Goal: Task Accomplishment & Management: Manage account settings

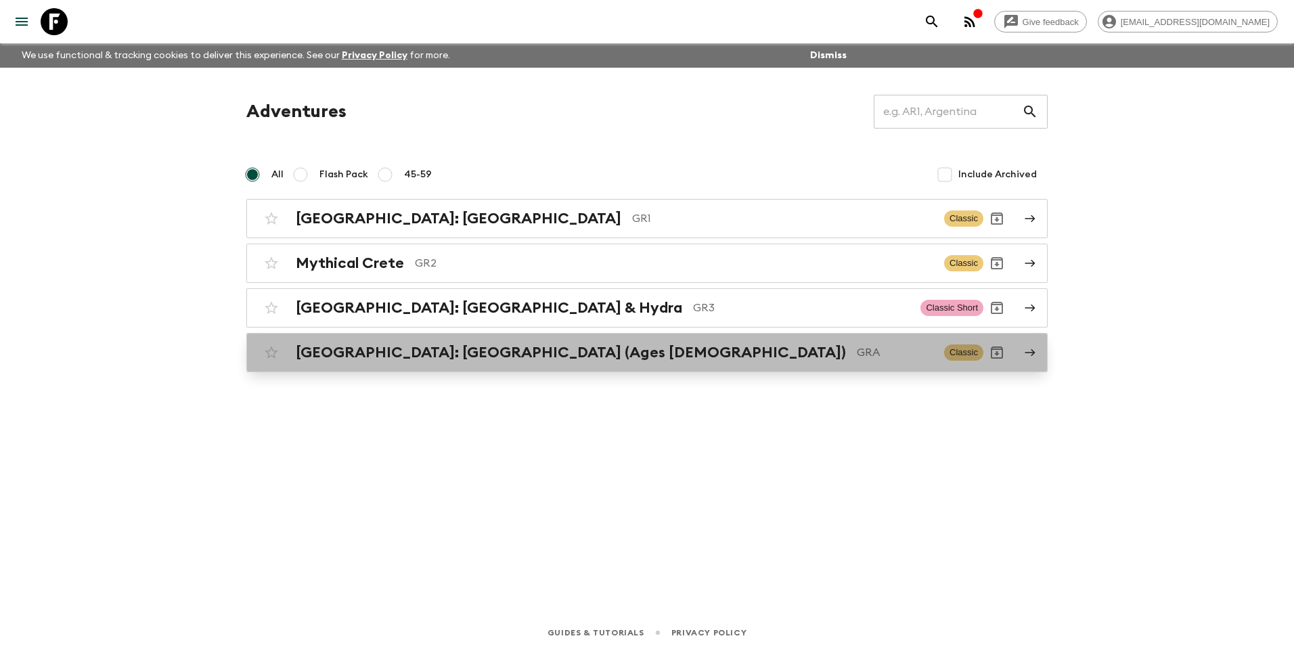
click at [417, 348] on h2 "[GEOGRAPHIC_DATA]: [GEOGRAPHIC_DATA] (Ages [DEMOGRAPHIC_DATA])" at bounding box center [571, 353] width 550 height 18
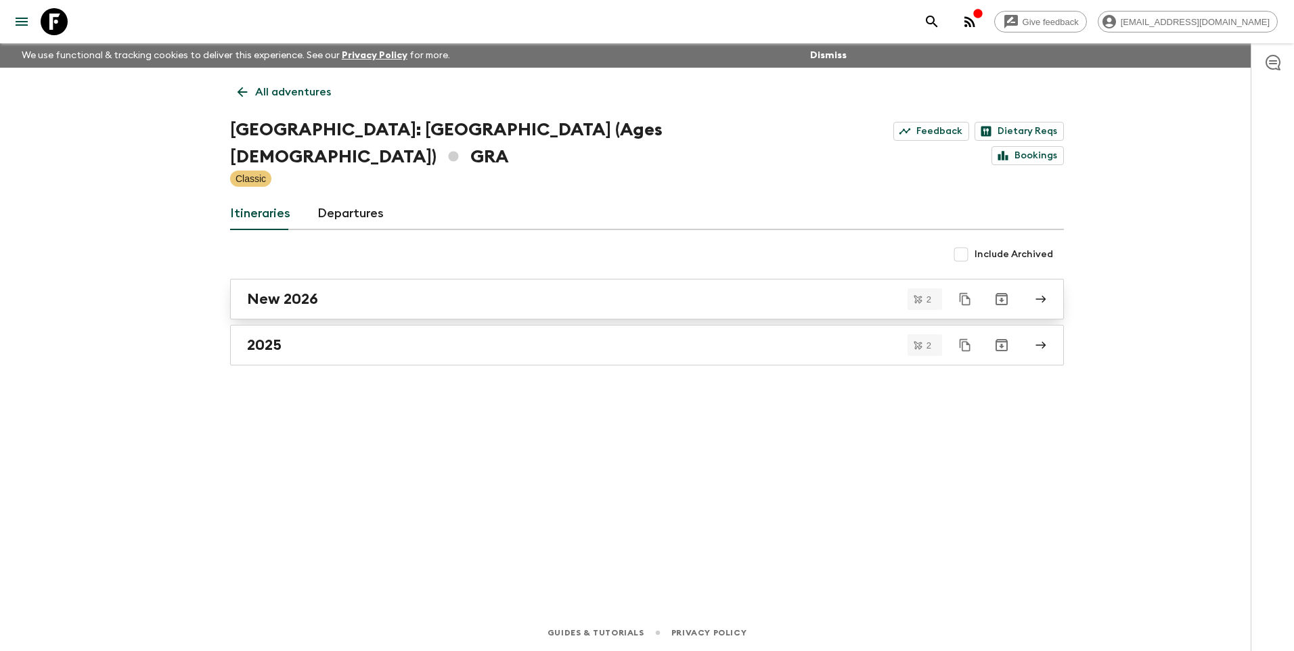
click at [312, 290] on h2 "New 2026" at bounding box center [282, 299] width 71 height 18
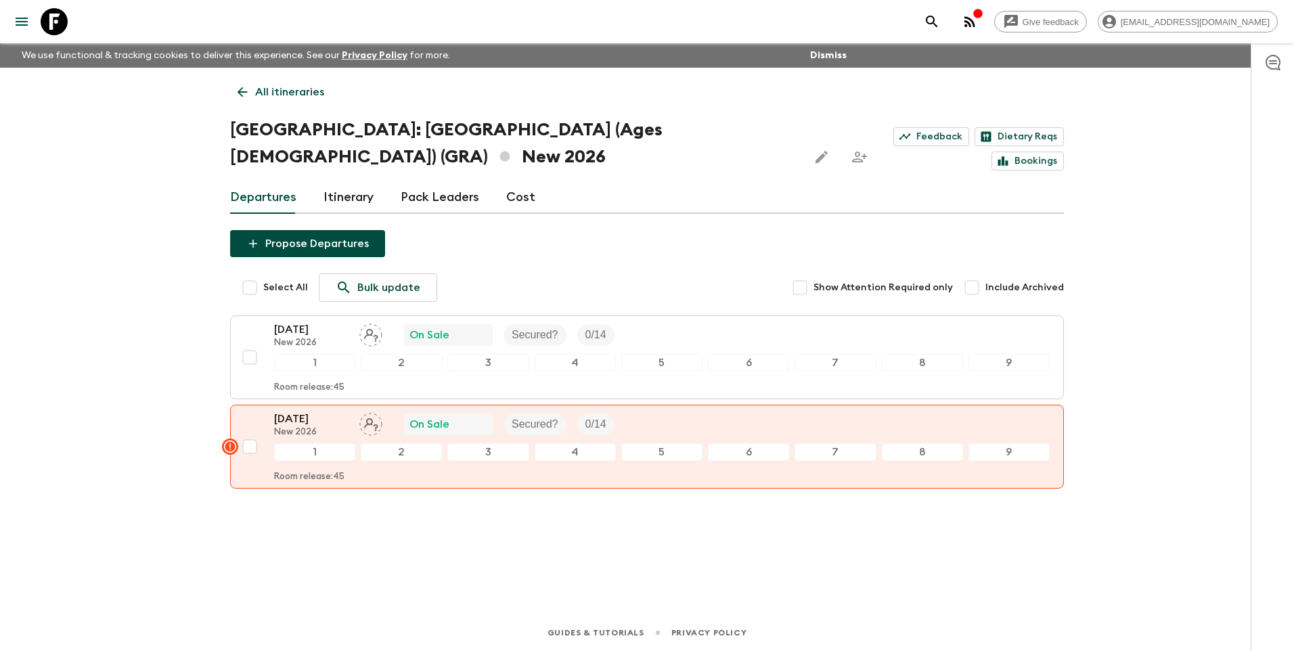
click at [282, 330] on p "[DATE]" at bounding box center [311, 330] width 74 height 16
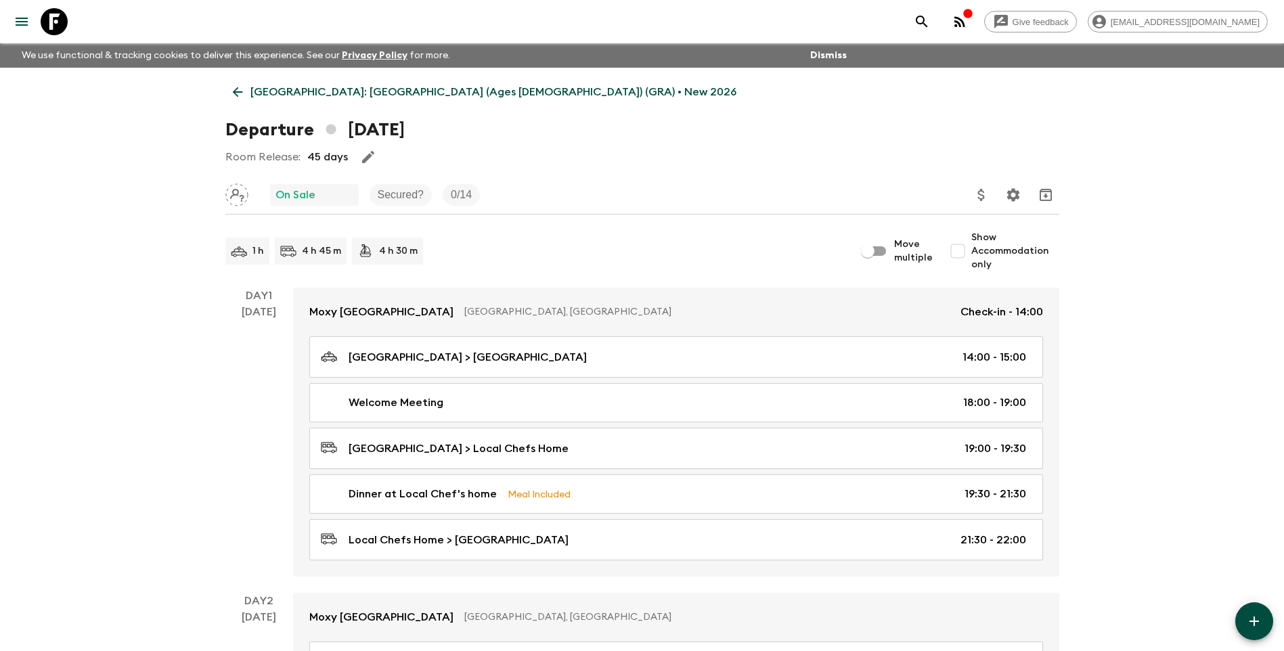
click at [225, 98] on link "[GEOGRAPHIC_DATA]: [GEOGRAPHIC_DATA] (Ages [DEMOGRAPHIC_DATA]) (GRA) • New 2026" at bounding box center [484, 92] width 519 height 27
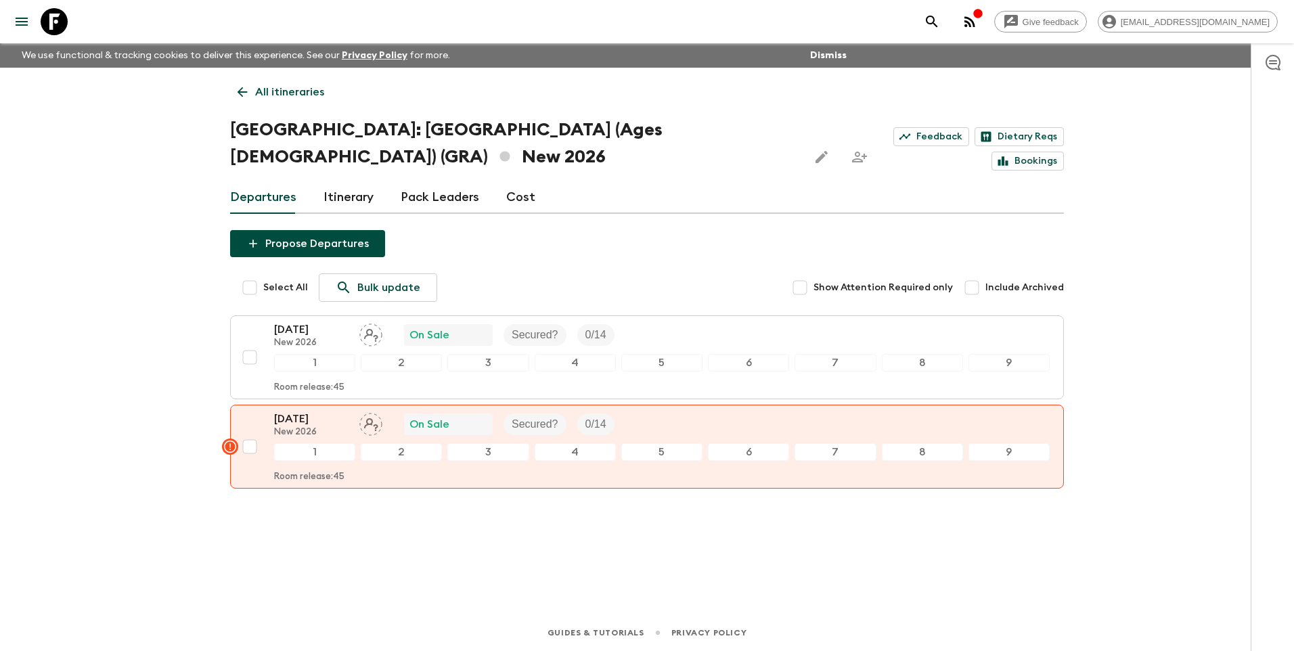
click at [523, 192] on link "Cost" at bounding box center [520, 197] width 29 height 32
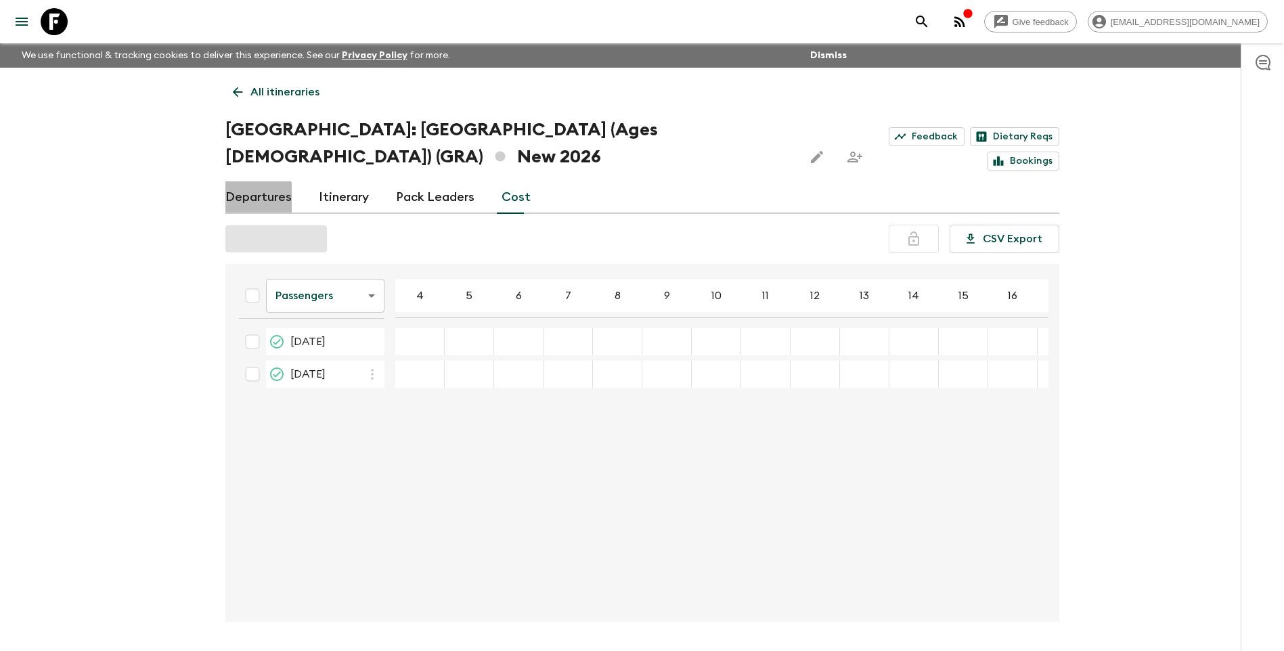
click at [238, 202] on link "Departures" at bounding box center [258, 197] width 66 height 32
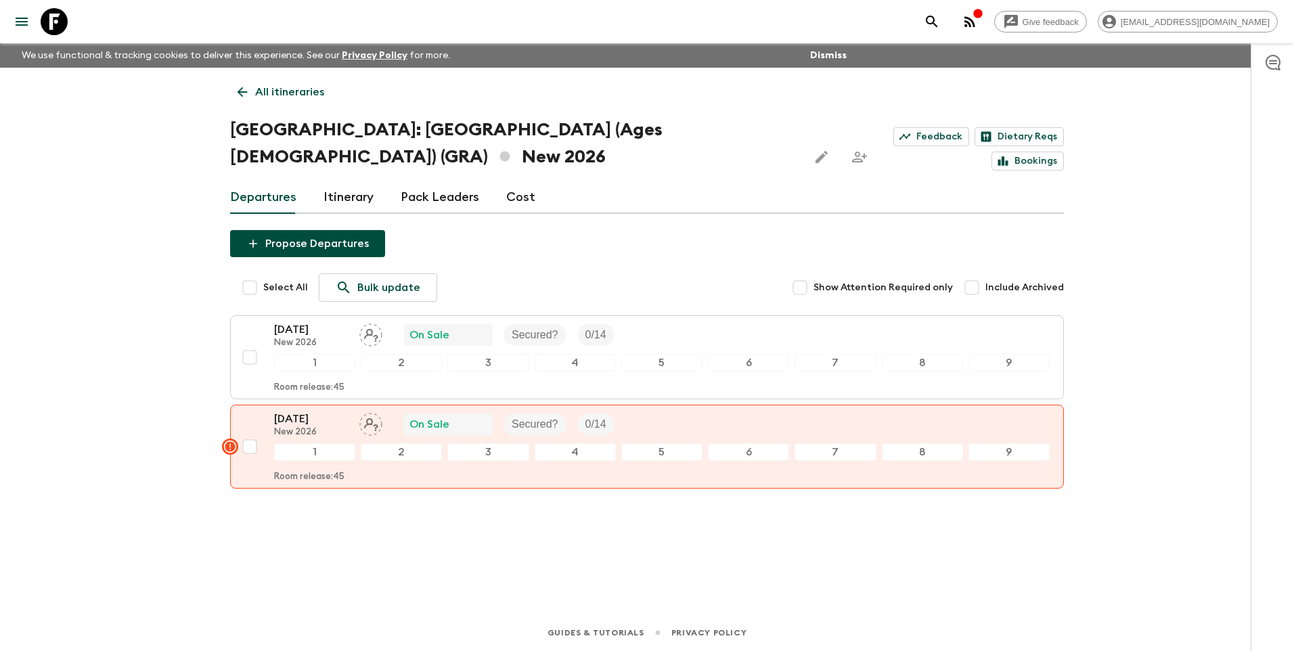
click at [519, 205] on link "Cost" at bounding box center [520, 197] width 29 height 32
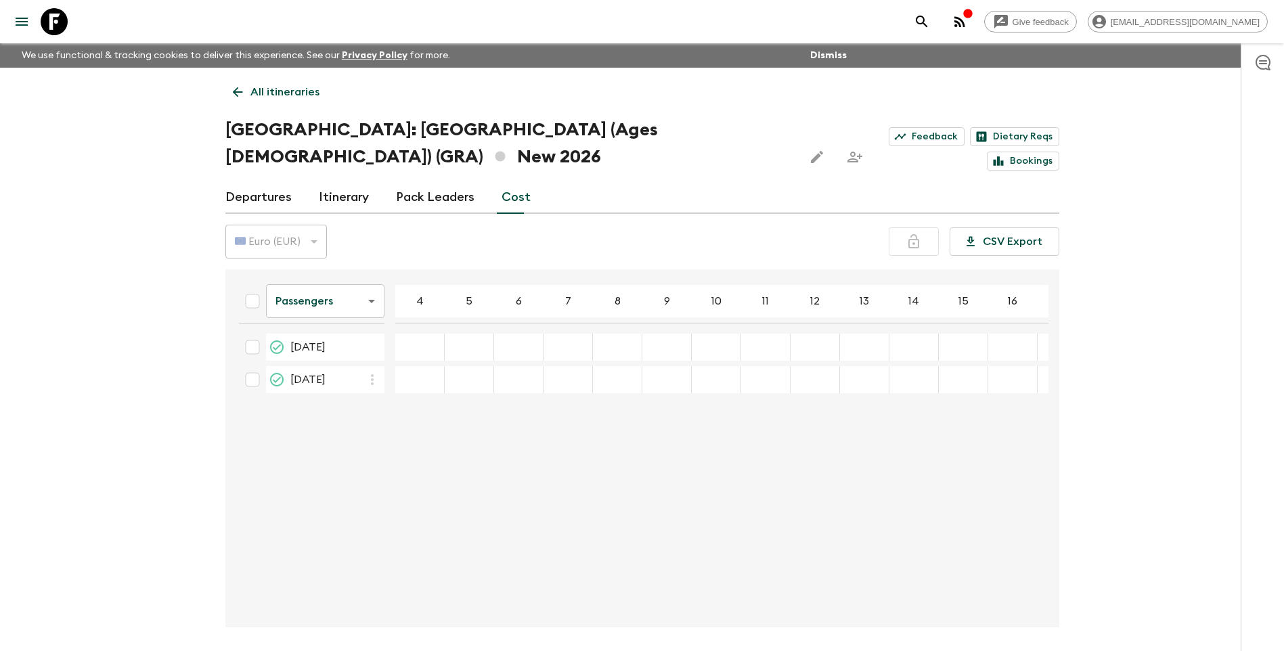
click at [246, 89] on link "All itineraries" at bounding box center [276, 92] width 102 height 27
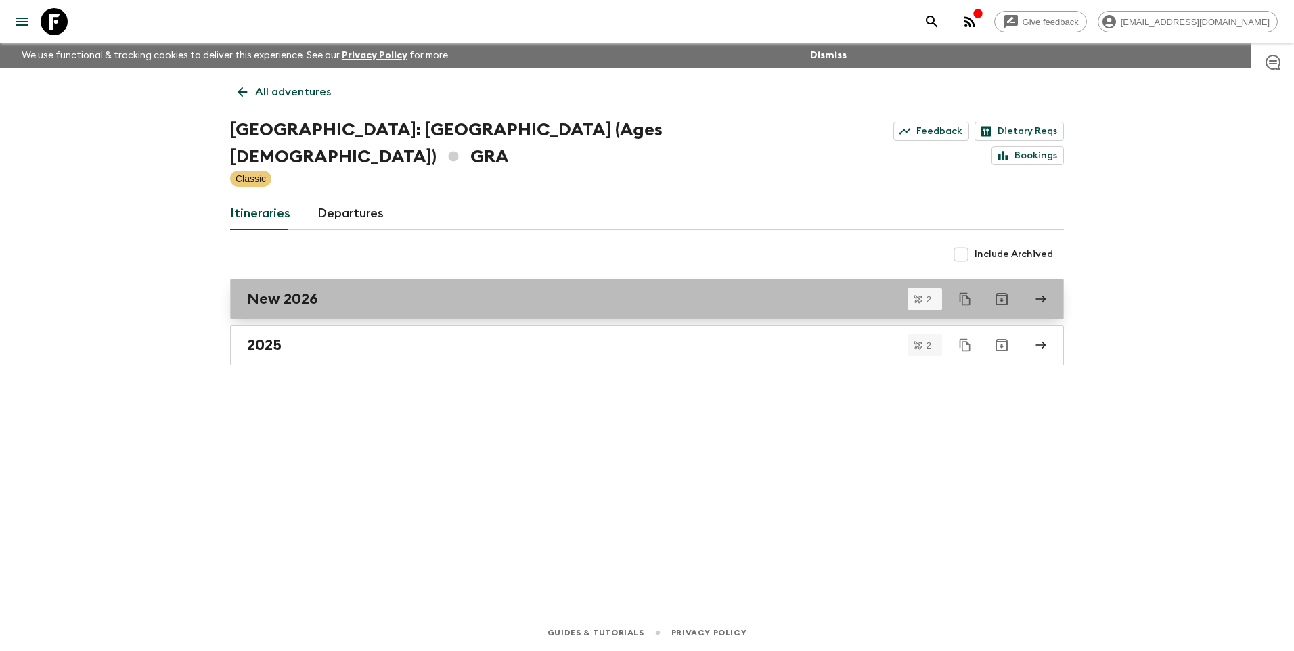
click at [286, 290] on h2 "New 2026" at bounding box center [282, 299] width 71 height 18
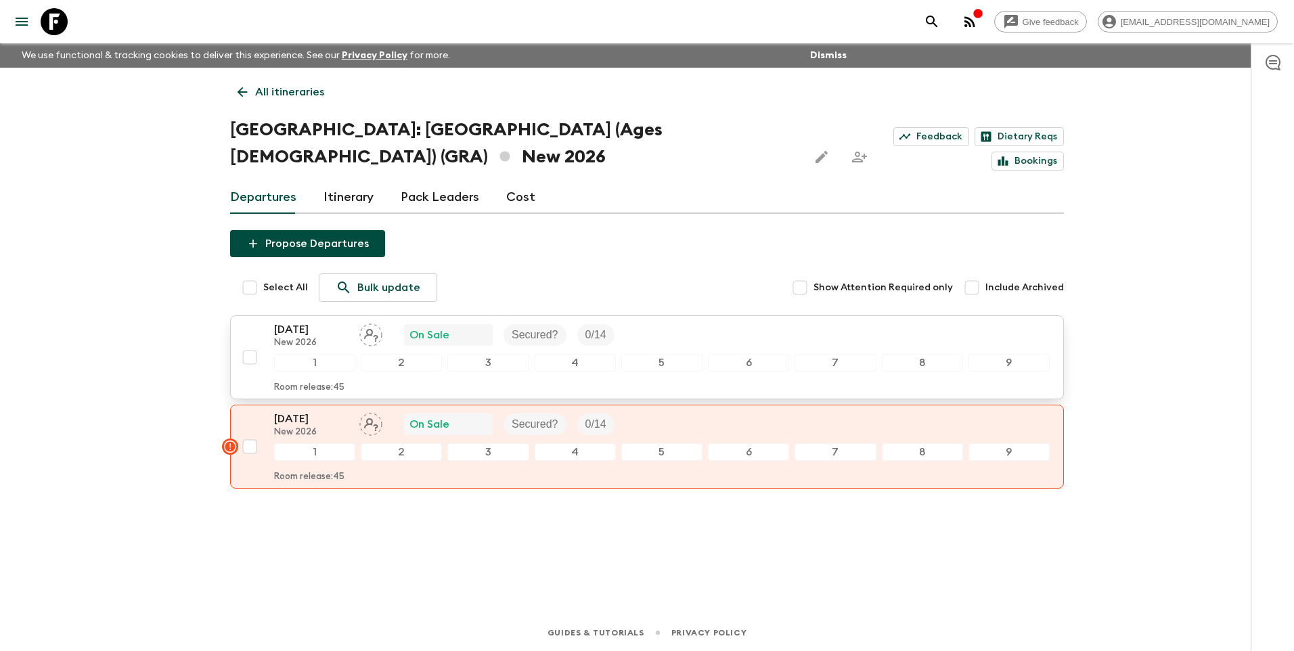
click at [675, 330] on div "[DATE] New 2026 On Sale Secured? 0 / 14" at bounding box center [662, 335] width 776 height 27
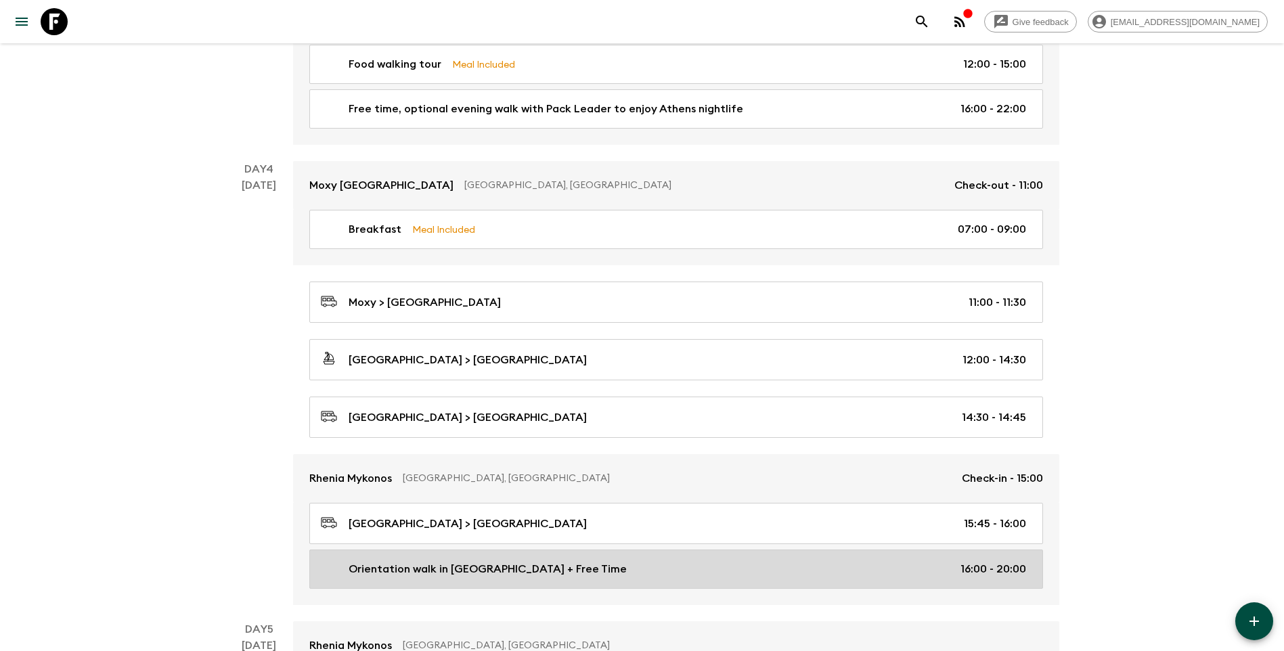
scroll to position [880, 0]
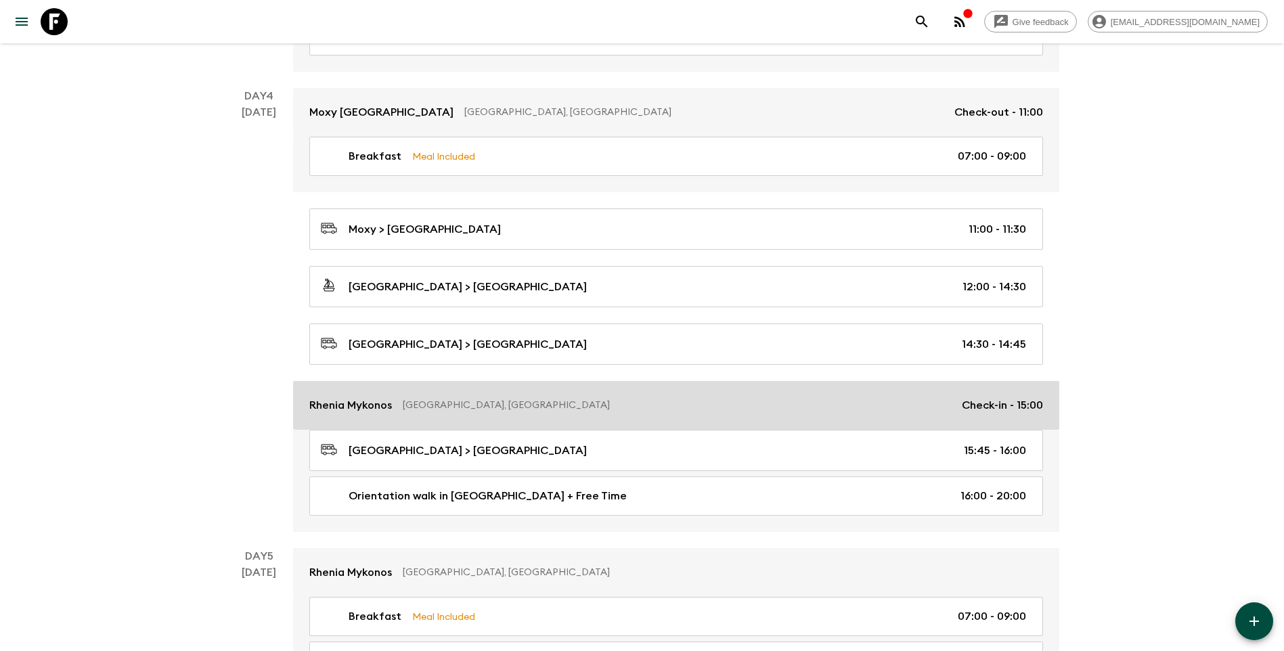
click at [351, 409] on p "Rhenia Mykonos" at bounding box center [350, 405] width 83 height 16
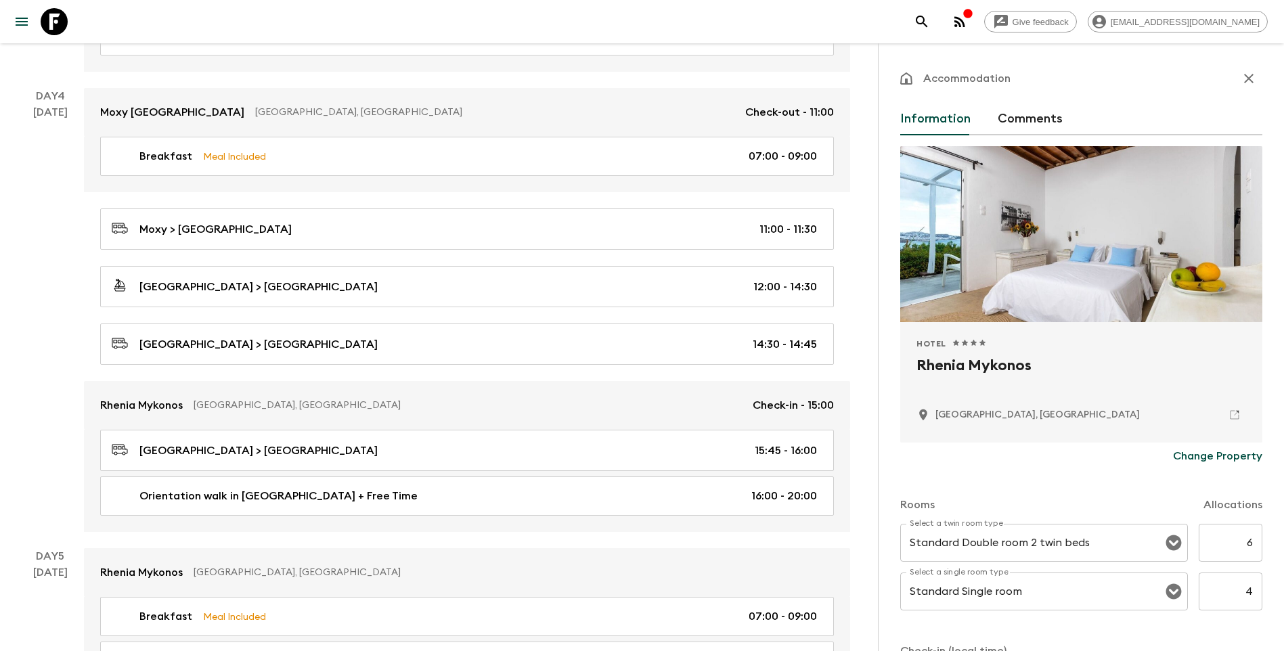
click at [1215, 452] on p "Change Property" at bounding box center [1217, 456] width 89 height 16
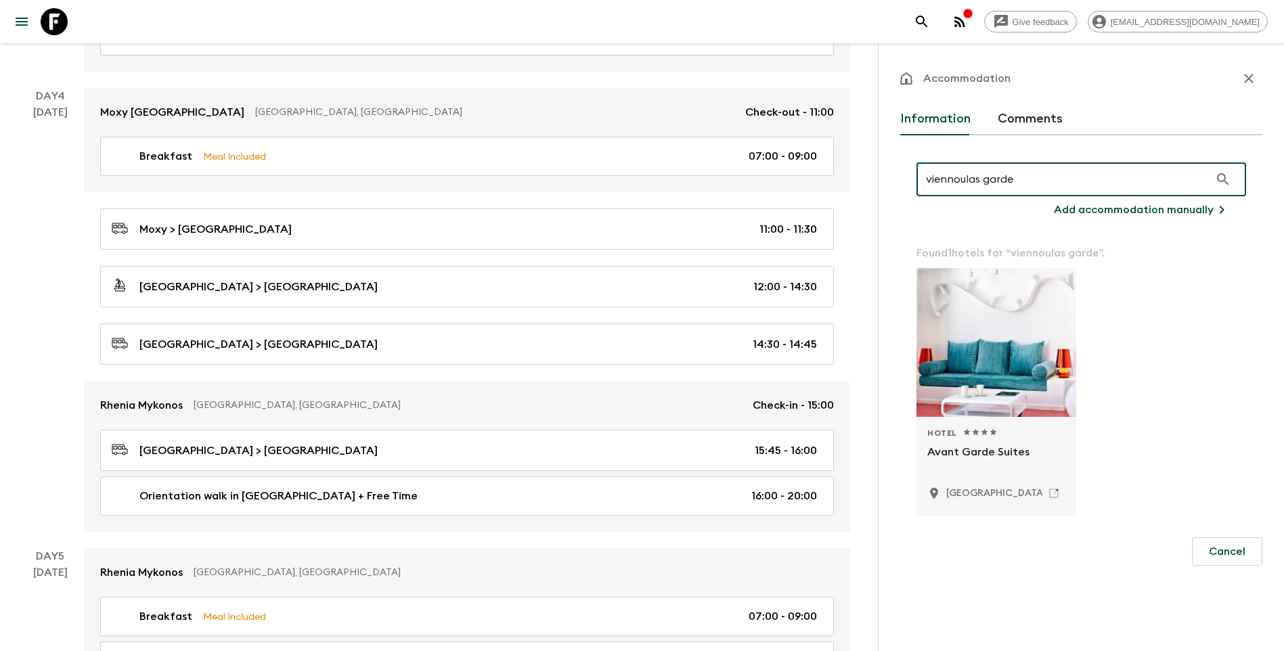
type input "viennoulas garden"
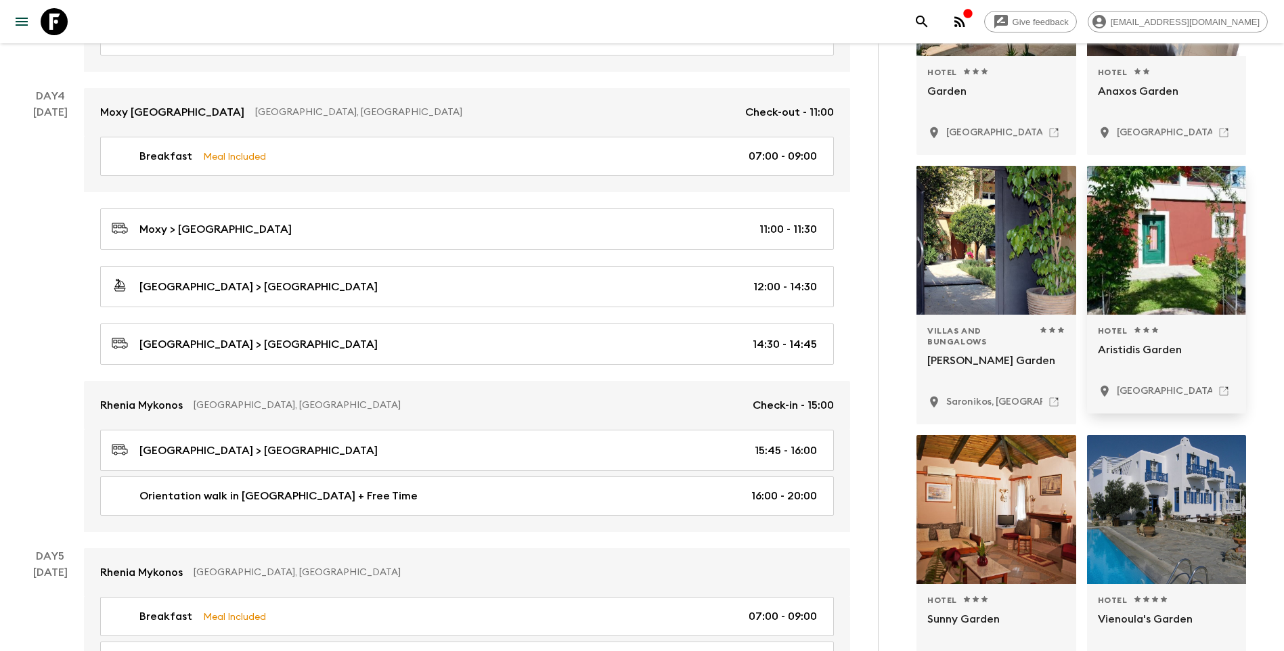
scroll to position [609, 0]
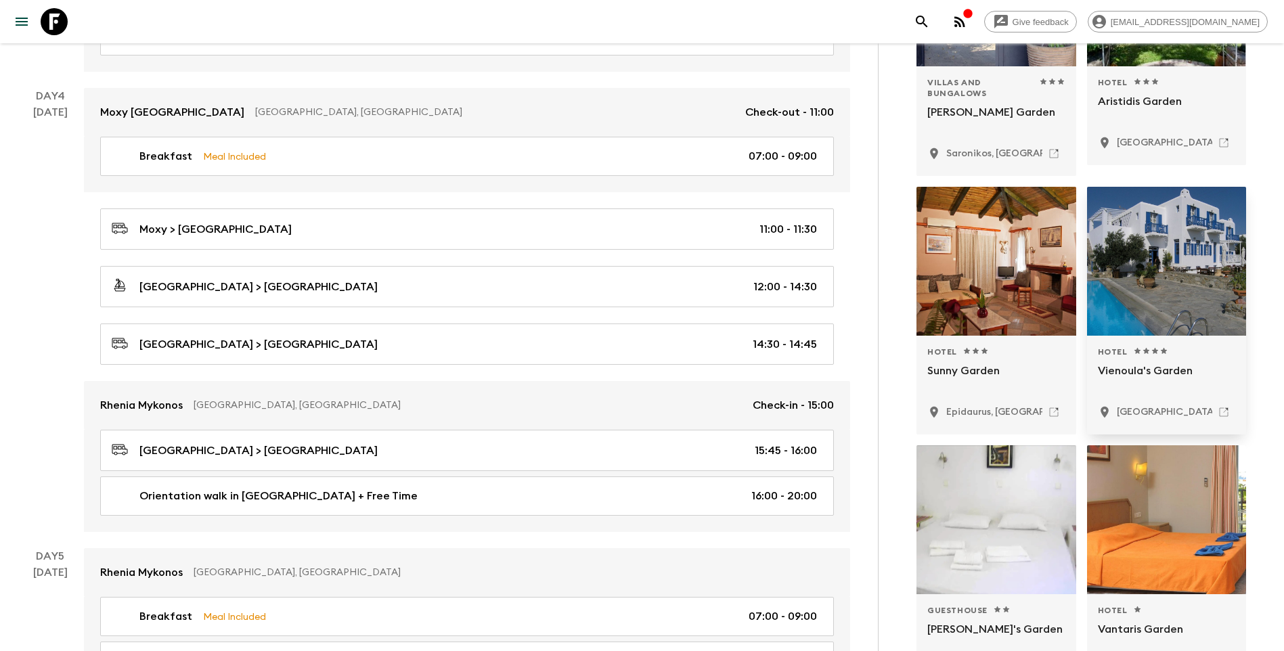
click at [1139, 373] on p "Vienoula's Garden" at bounding box center [1167, 379] width 138 height 32
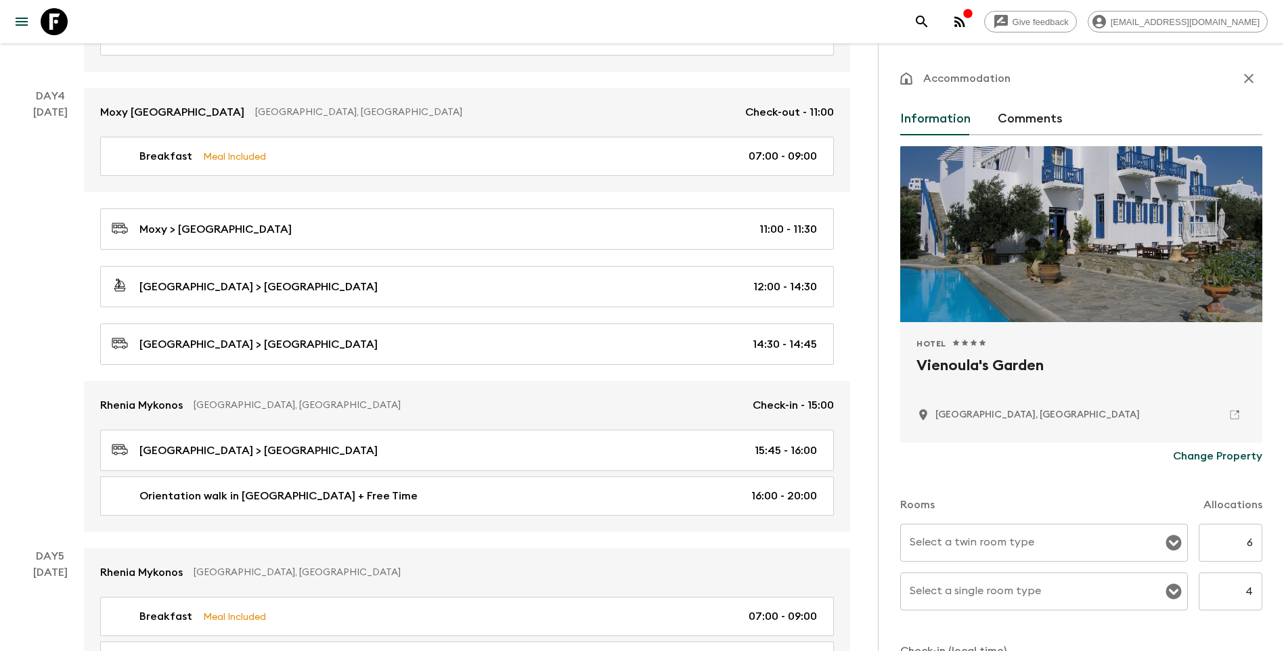
click at [955, 538] on div "Select a twin room type Select a twin room type" at bounding box center [1044, 543] width 288 height 38
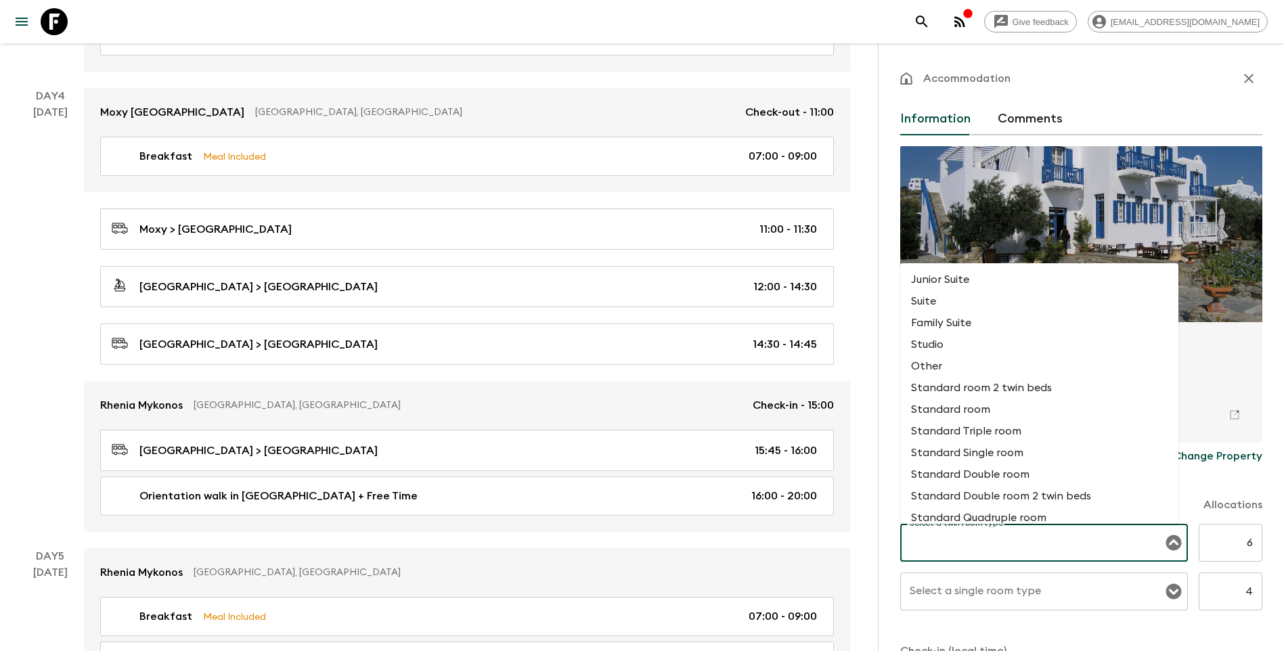
click at [971, 479] on li "Standard Double room" at bounding box center [1039, 475] width 278 height 22
type input "Standard Double room"
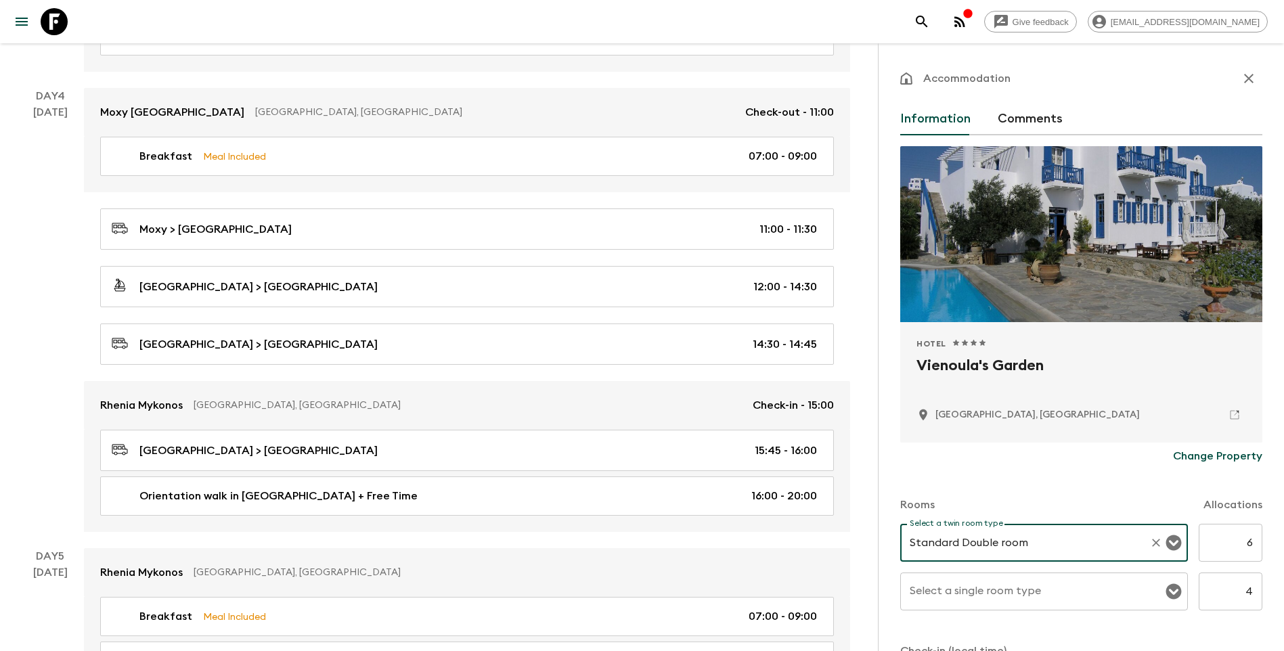
click at [977, 586] on div "Select a single room type Select a single room type" at bounding box center [1044, 592] width 288 height 38
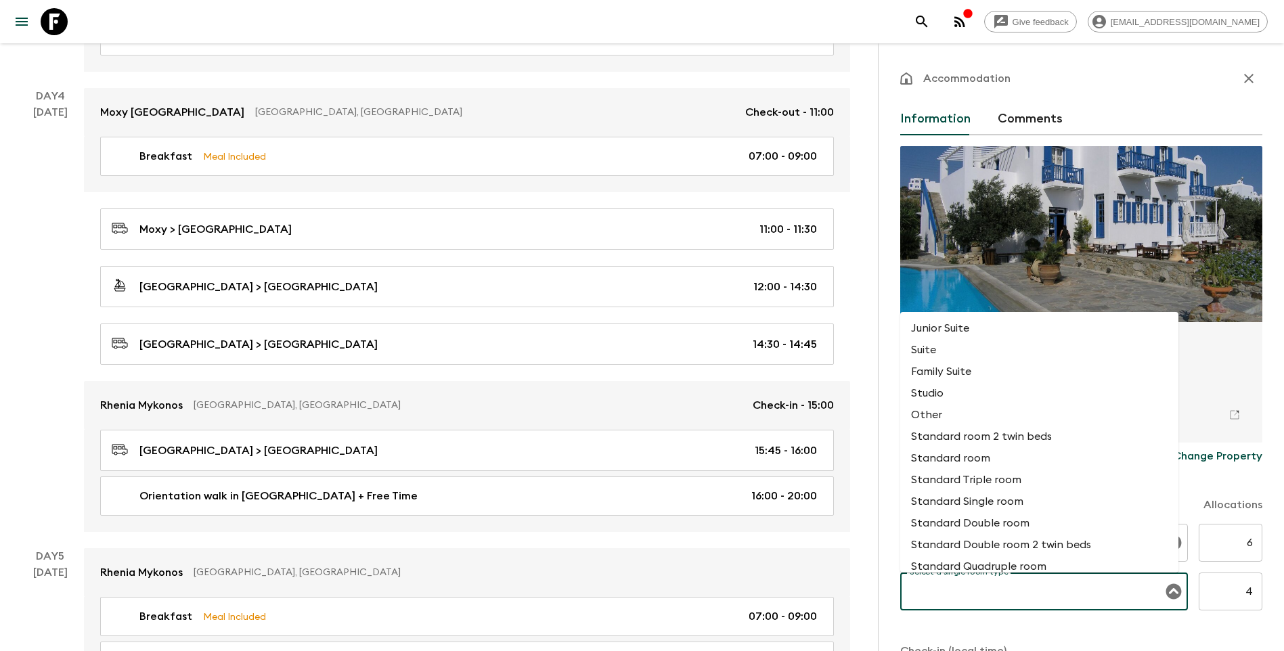
click at [996, 504] on li "Standard Single room" at bounding box center [1039, 502] width 278 height 22
type input "Standard Single room"
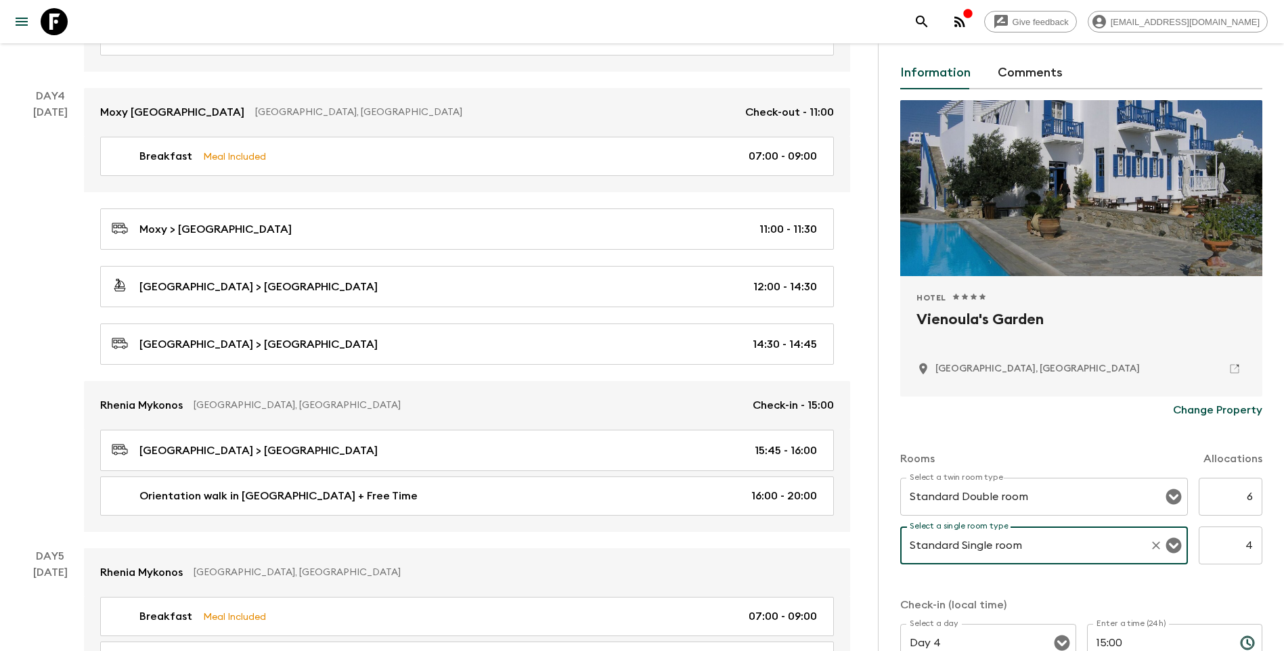
scroll to position [240, 0]
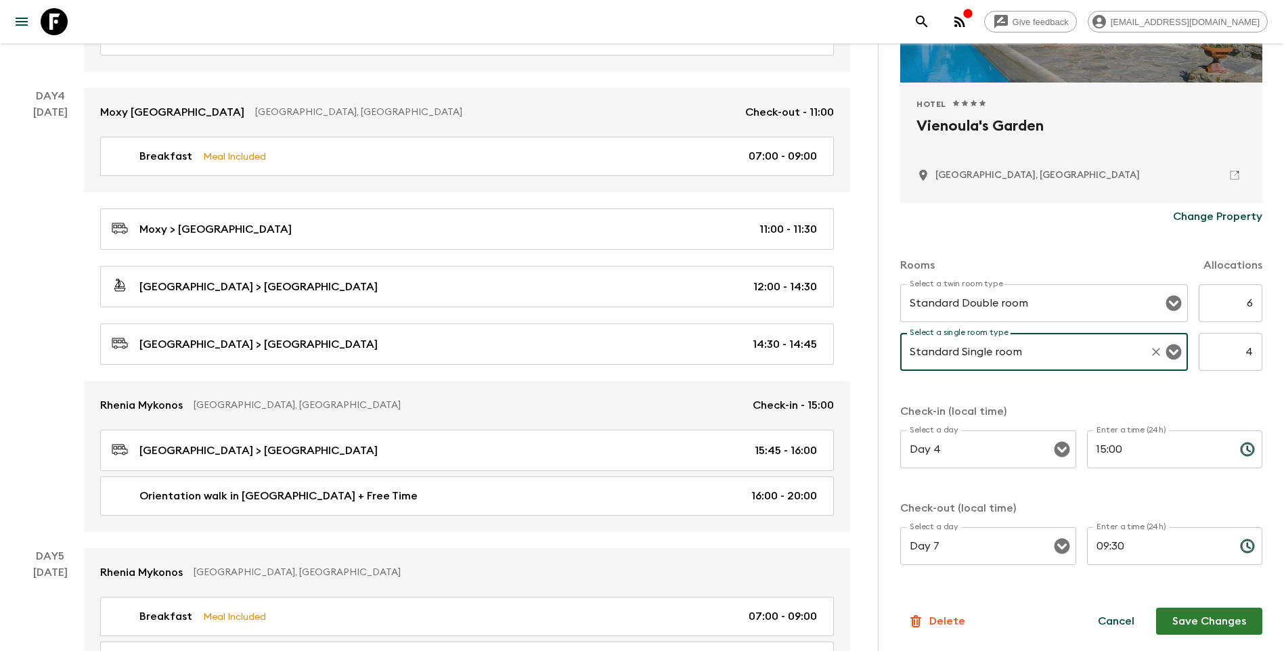
click at [1178, 619] on button "Save Changes" at bounding box center [1209, 621] width 106 height 27
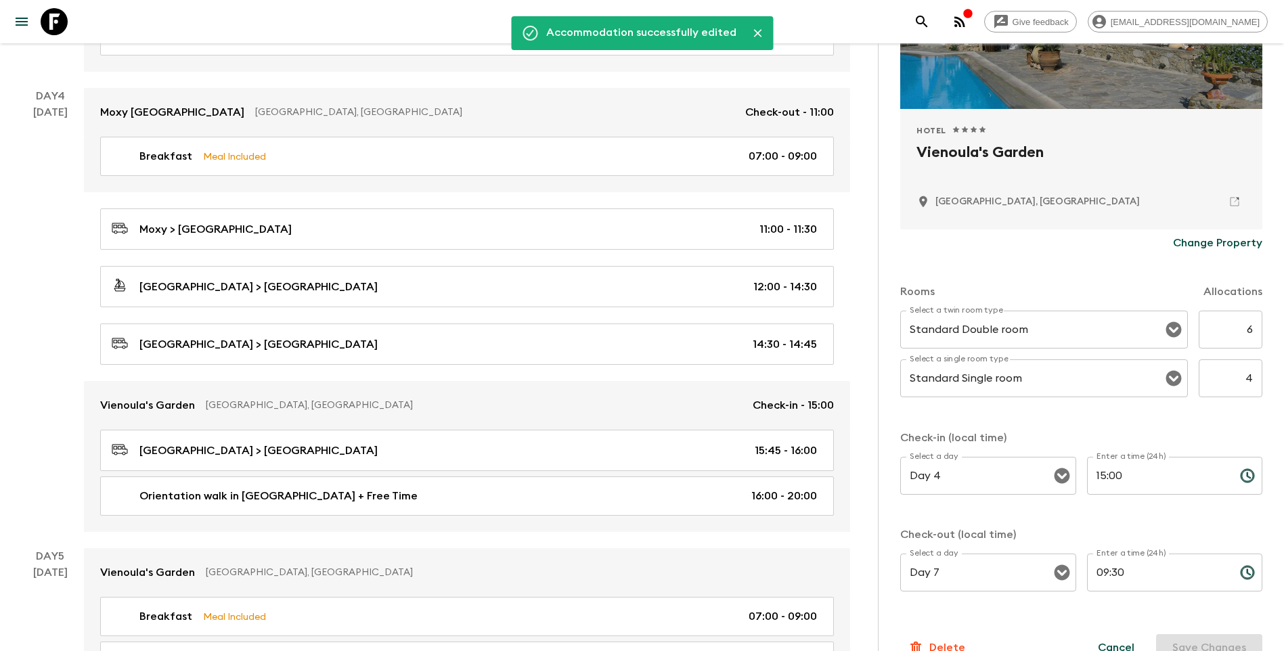
scroll to position [0, 0]
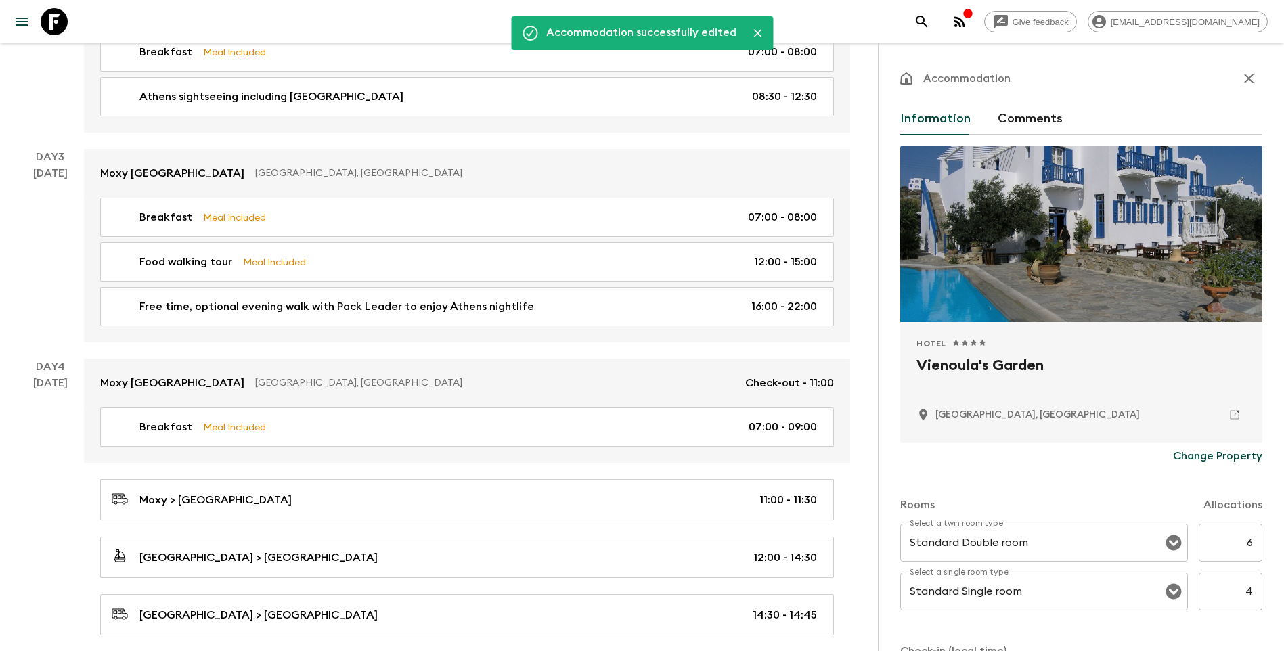
click at [1243, 81] on icon "button" at bounding box center [1249, 78] width 16 height 16
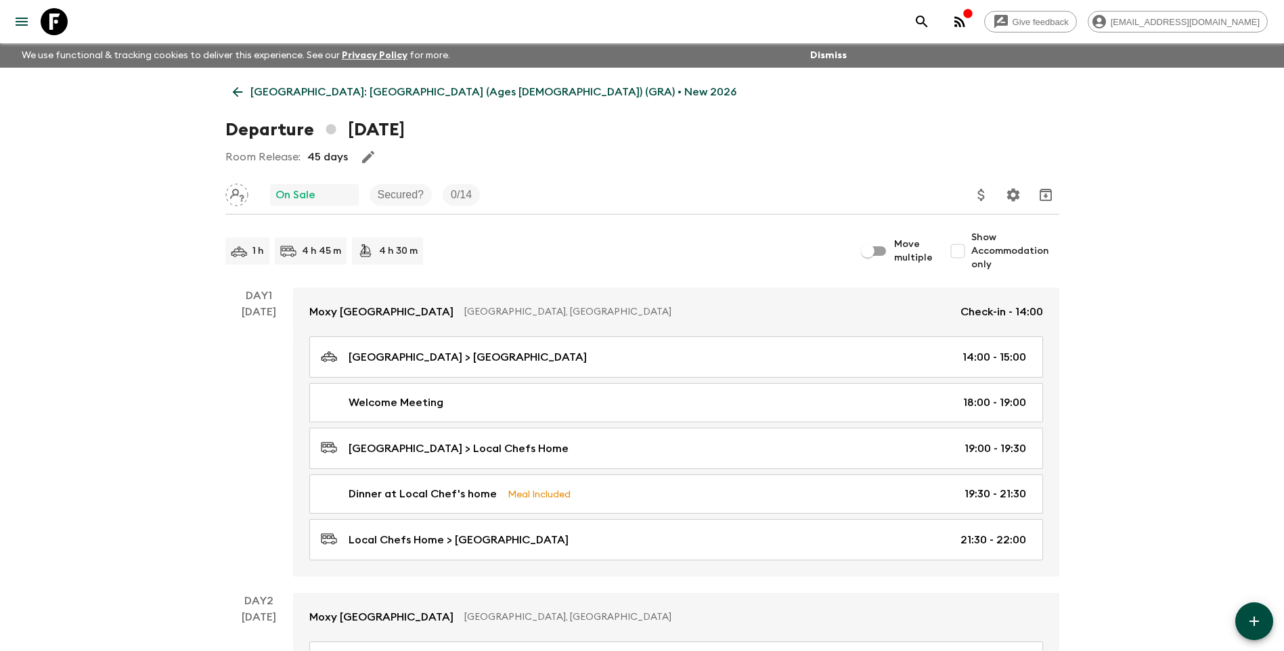
click at [238, 95] on icon at bounding box center [237, 92] width 15 height 15
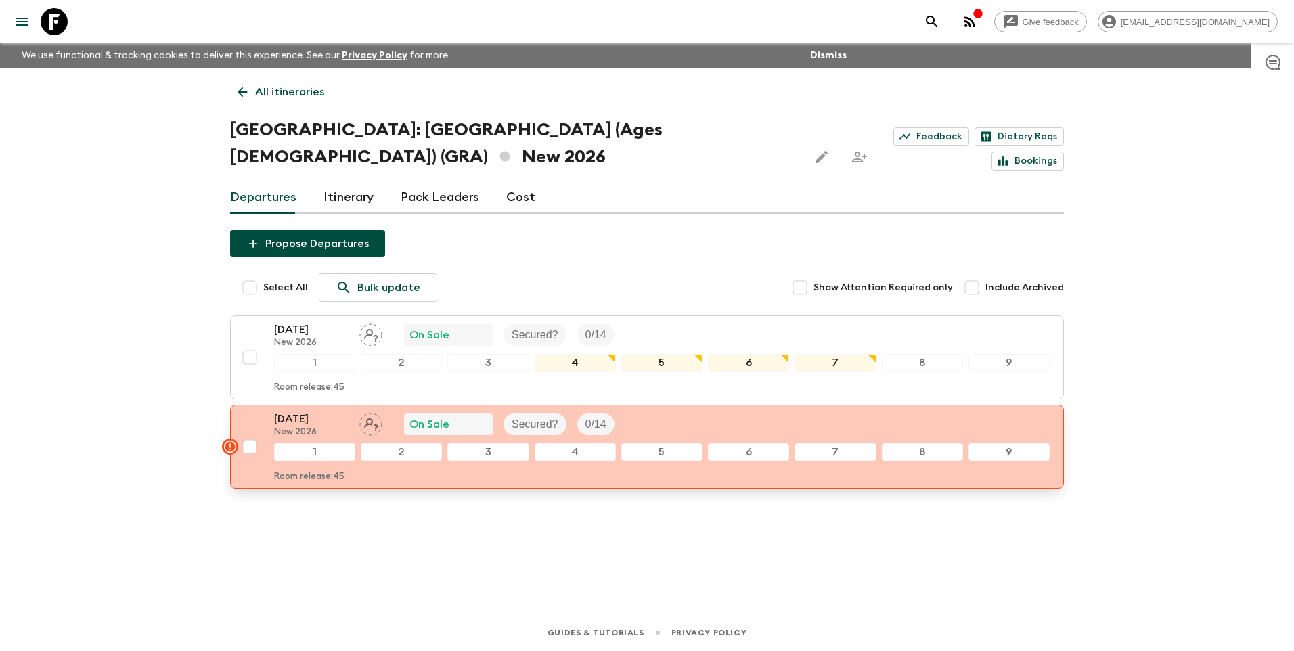
click at [320, 423] on p "[DATE]" at bounding box center [311, 419] width 74 height 16
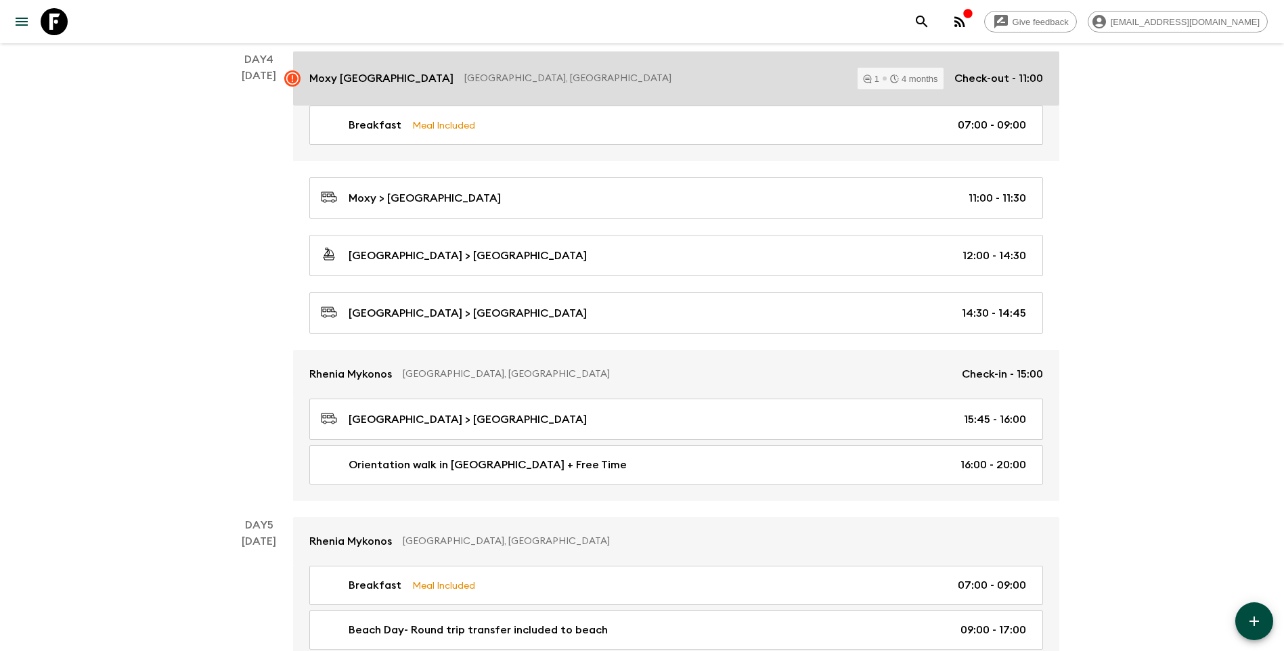
scroll to position [1219, 0]
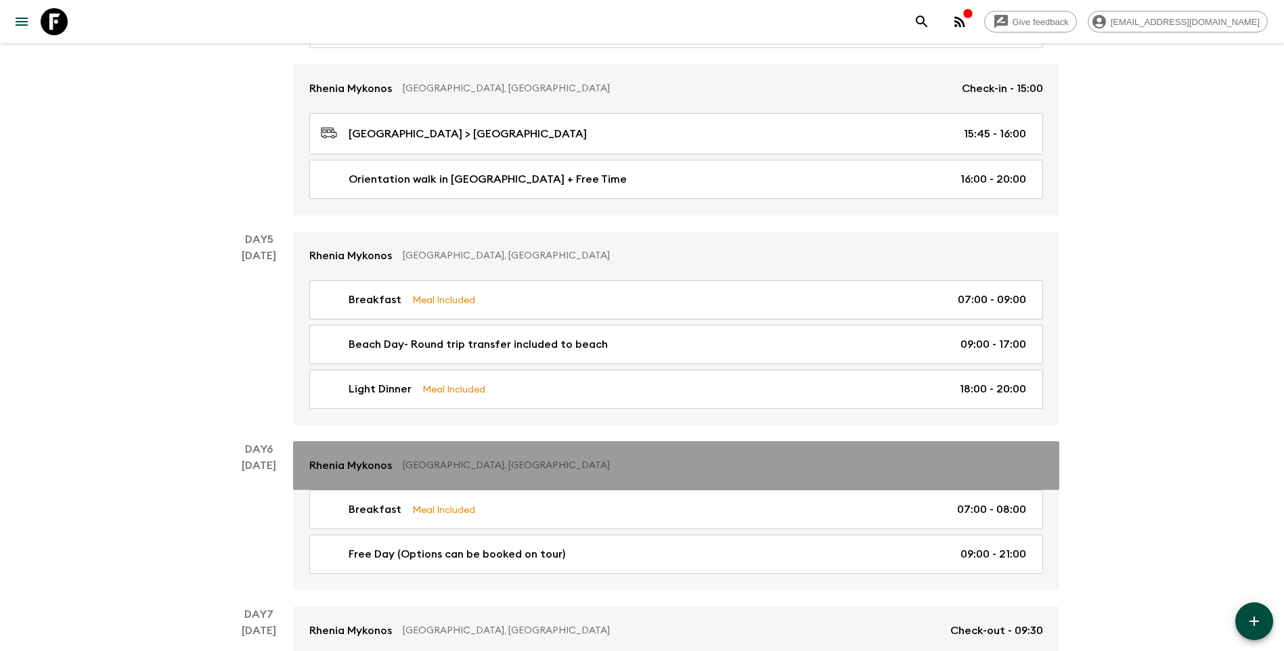
click at [347, 464] on p "Rhenia Mykonos" at bounding box center [350, 466] width 83 height 16
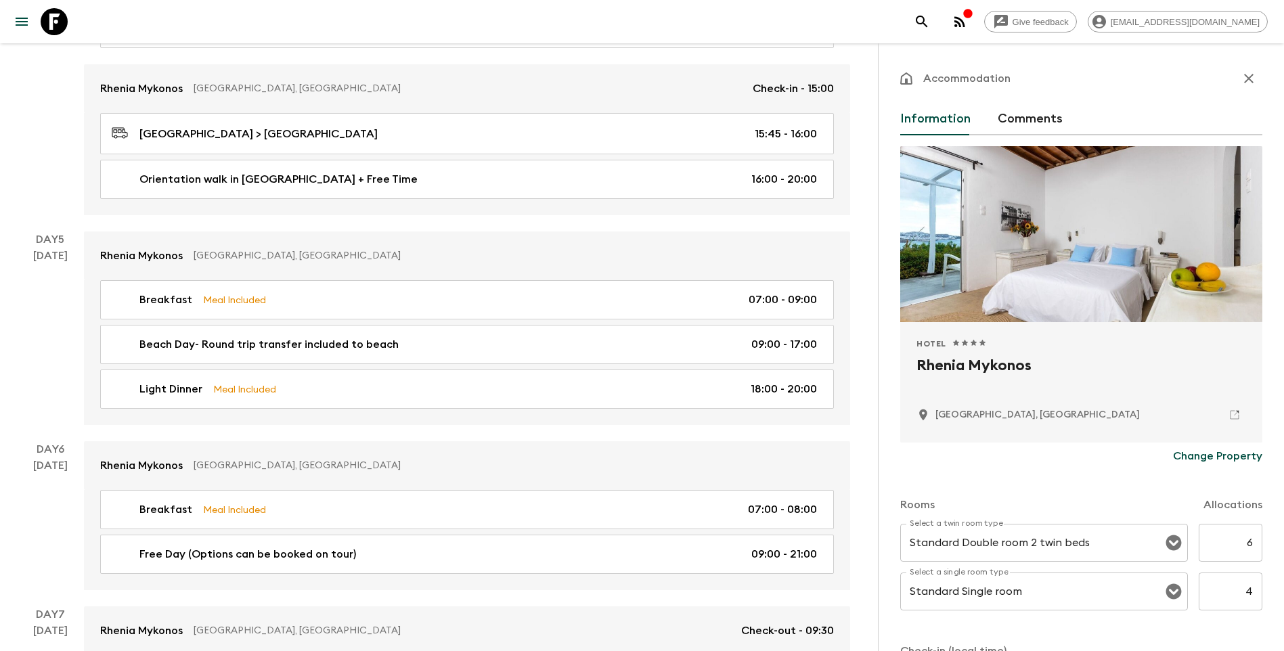
click at [1219, 456] on p "Change Property" at bounding box center [1217, 456] width 89 height 16
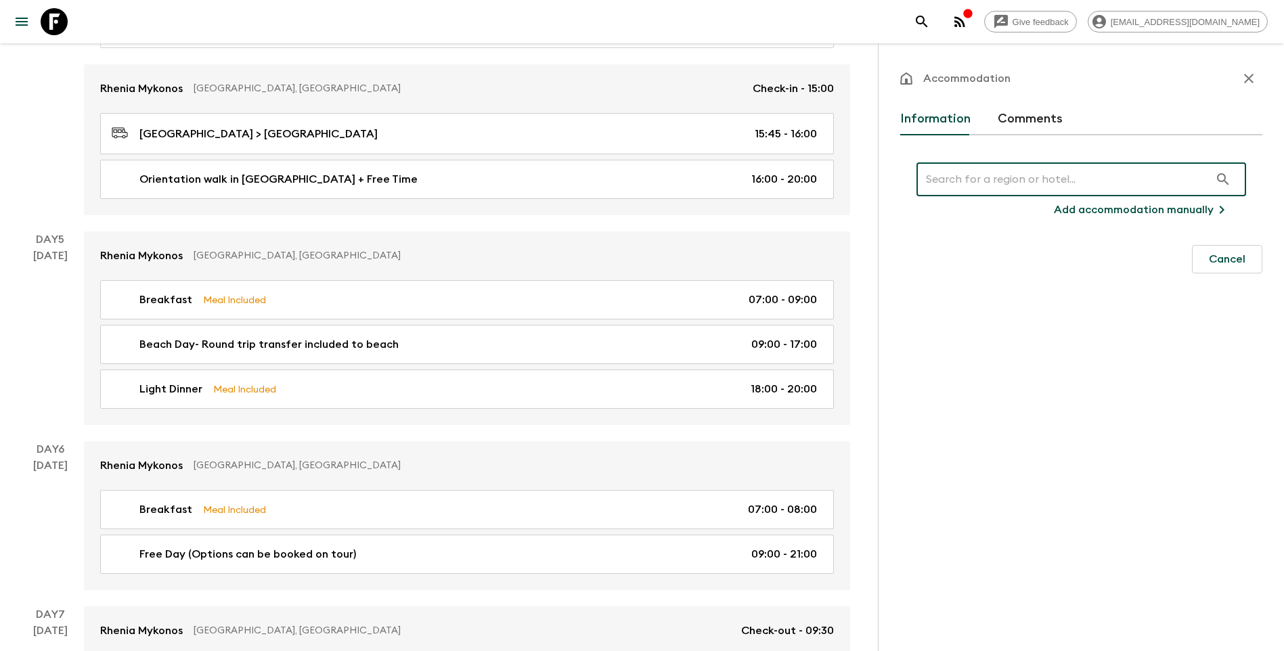
click at [1061, 181] on input "text" at bounding box center [1063, 179] width 293 height 38
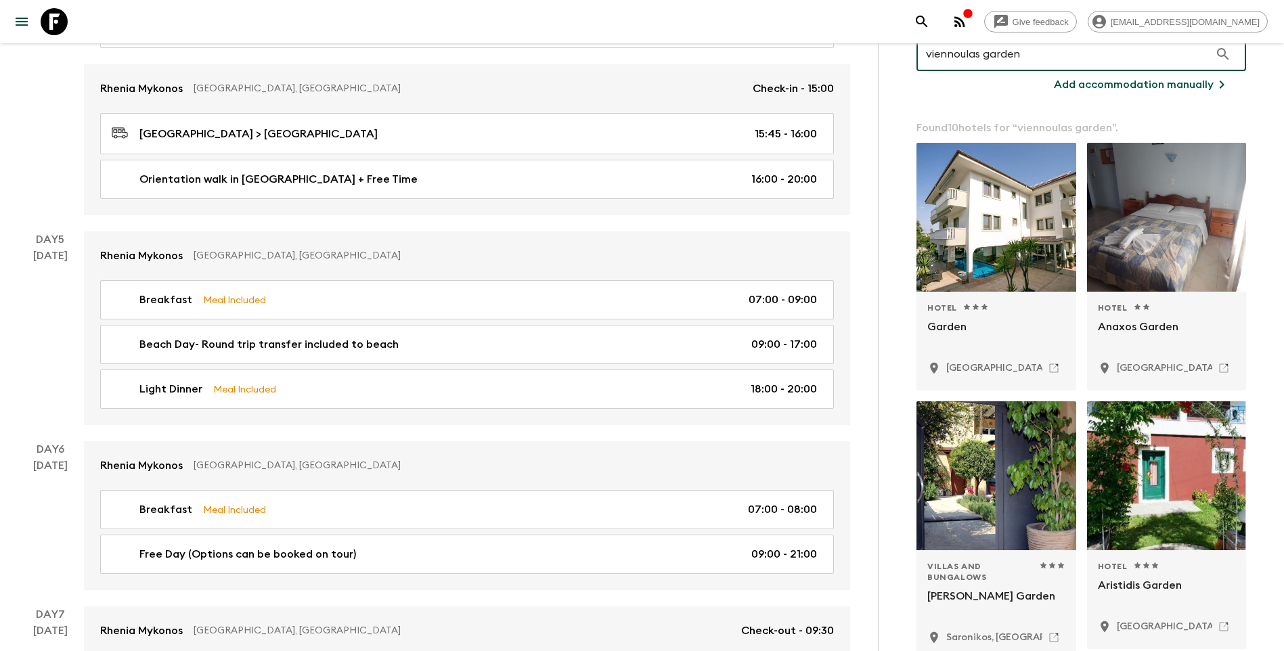
scroll to position [474, 0]
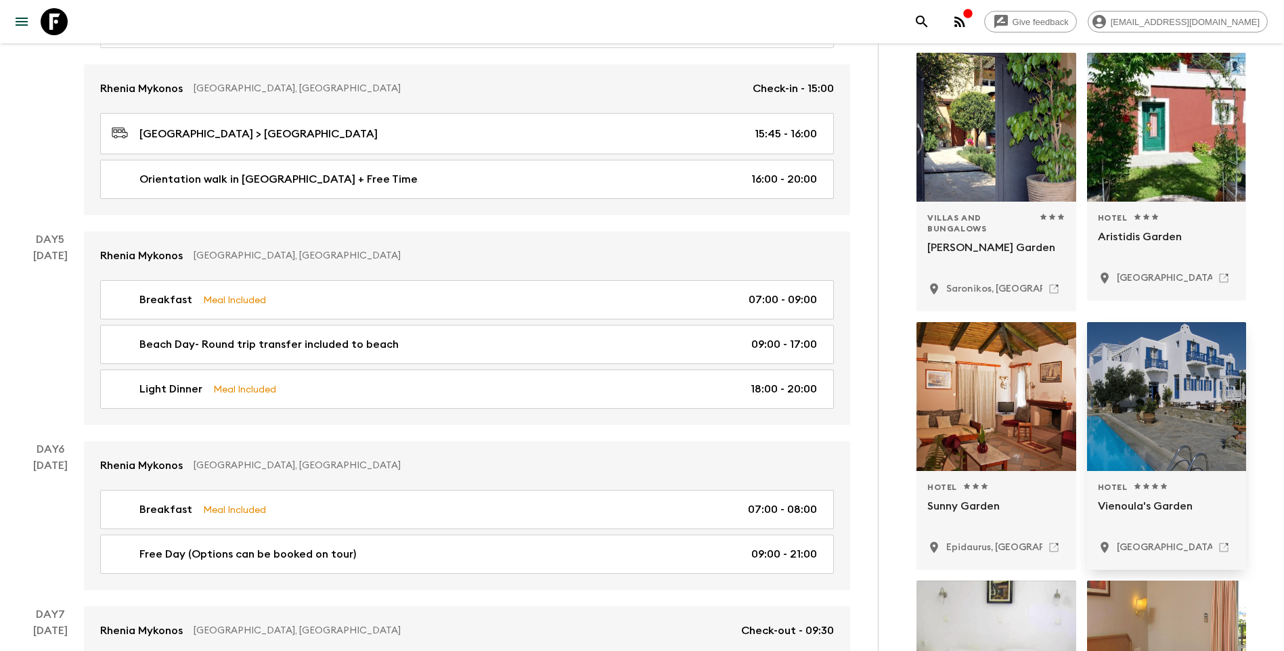
type input "viennoulas garden"
click at [1158, 509] on p "Vienoula's Garden" at bounding box center [1167, 514] width 138 height 32
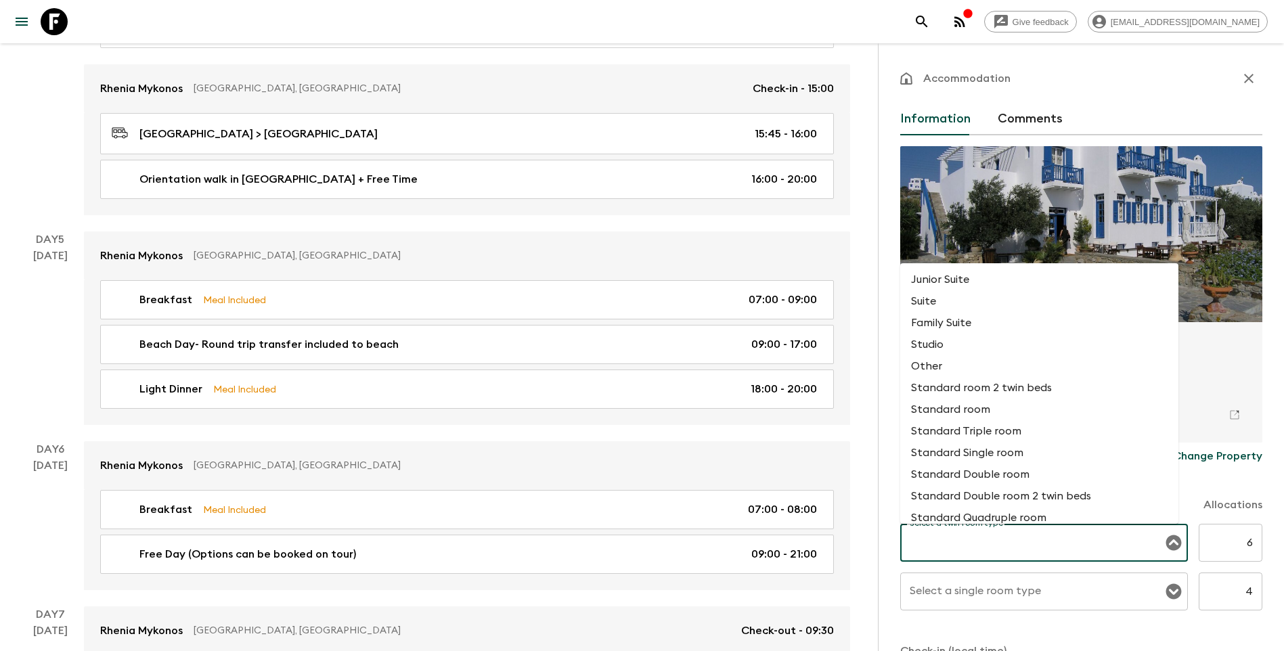
click at [1001, 542] on input "Select a twin room type" at bounding box center [1033, 543] width 255 height 26
click at [1010, 473] on li "Standard Double room" at bounding box center [1039, 475] width 278 height 22
type input "Standard Double room"
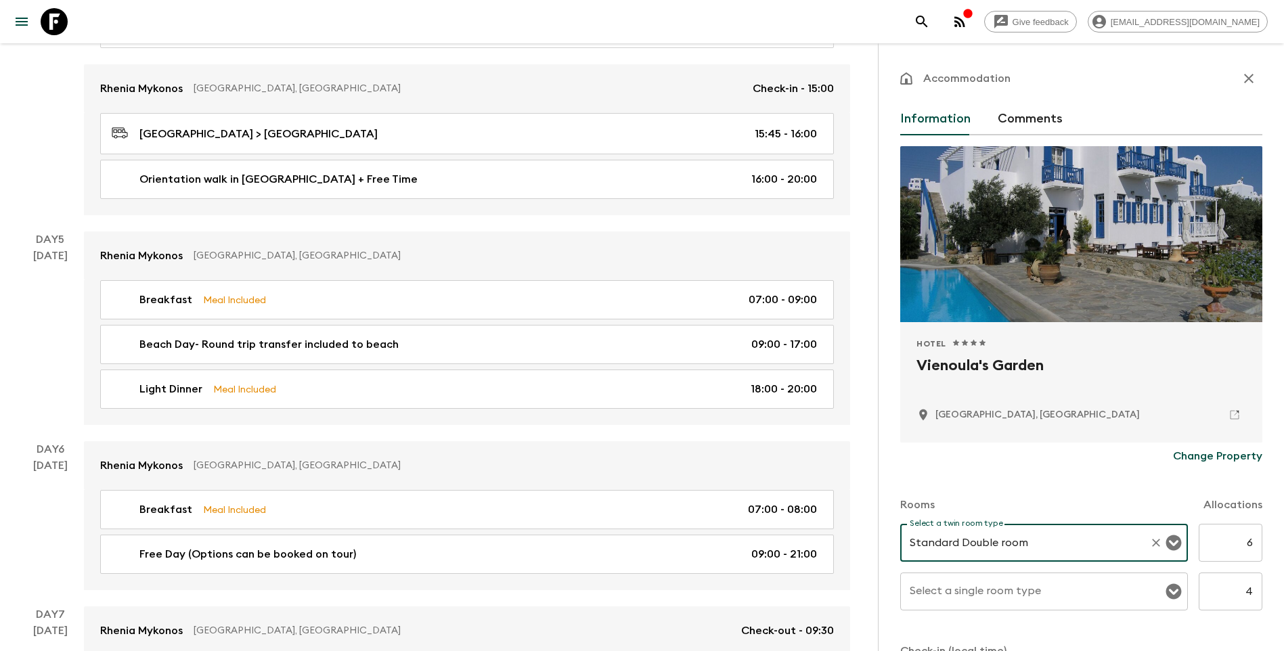
scroll to position [203, 0]
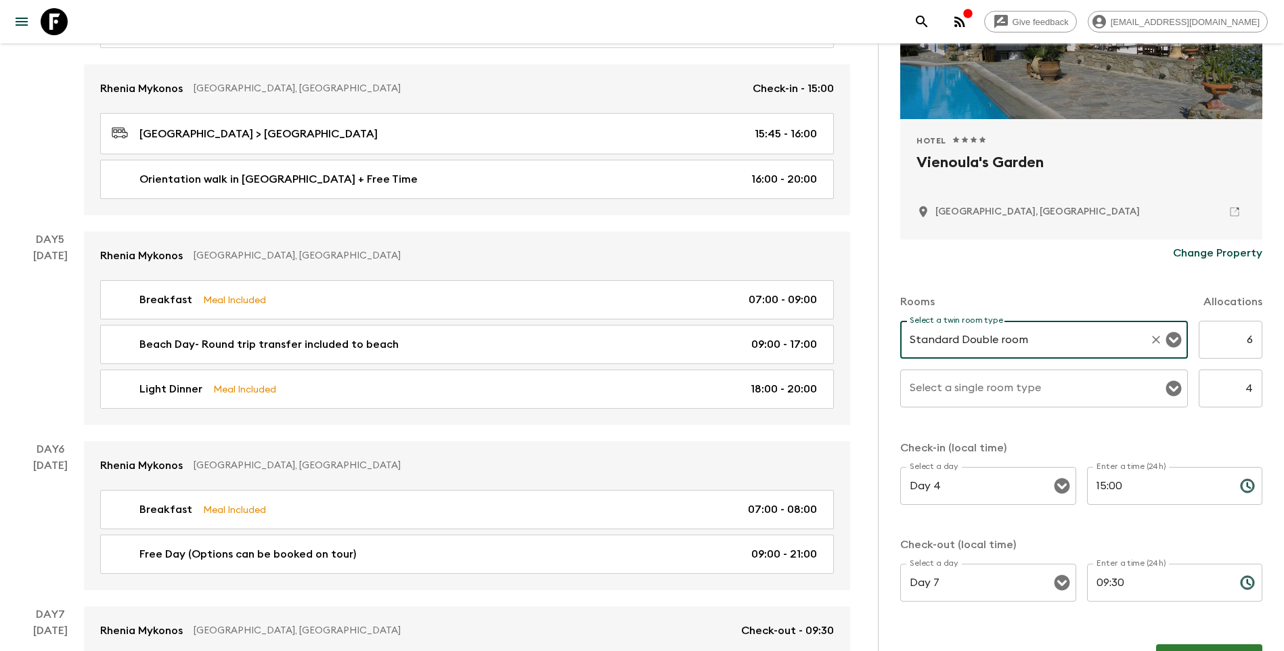
click at [994, 383] on div "Select a single room type Select a single room type" at bounding box center [1044, 389] width 288 height 38
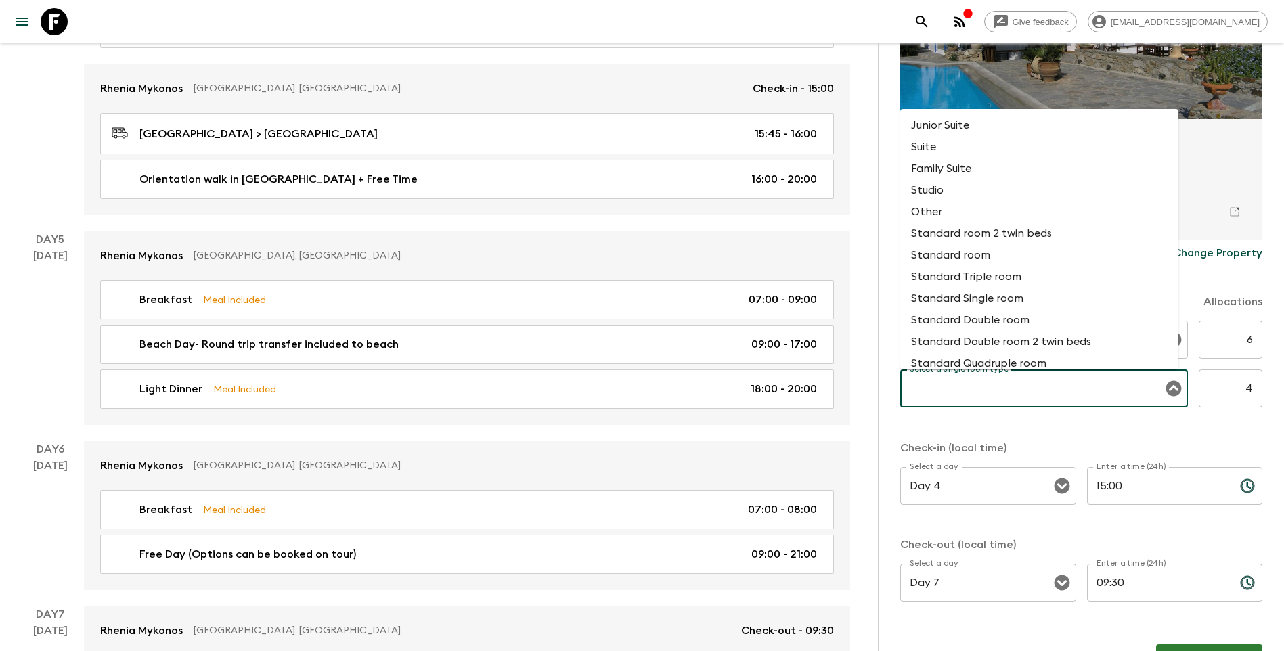
click at [986, 300] on li "Standard Single room" at bounding box center [1039, 299] width 278 height 22
type input "Standard Single room"
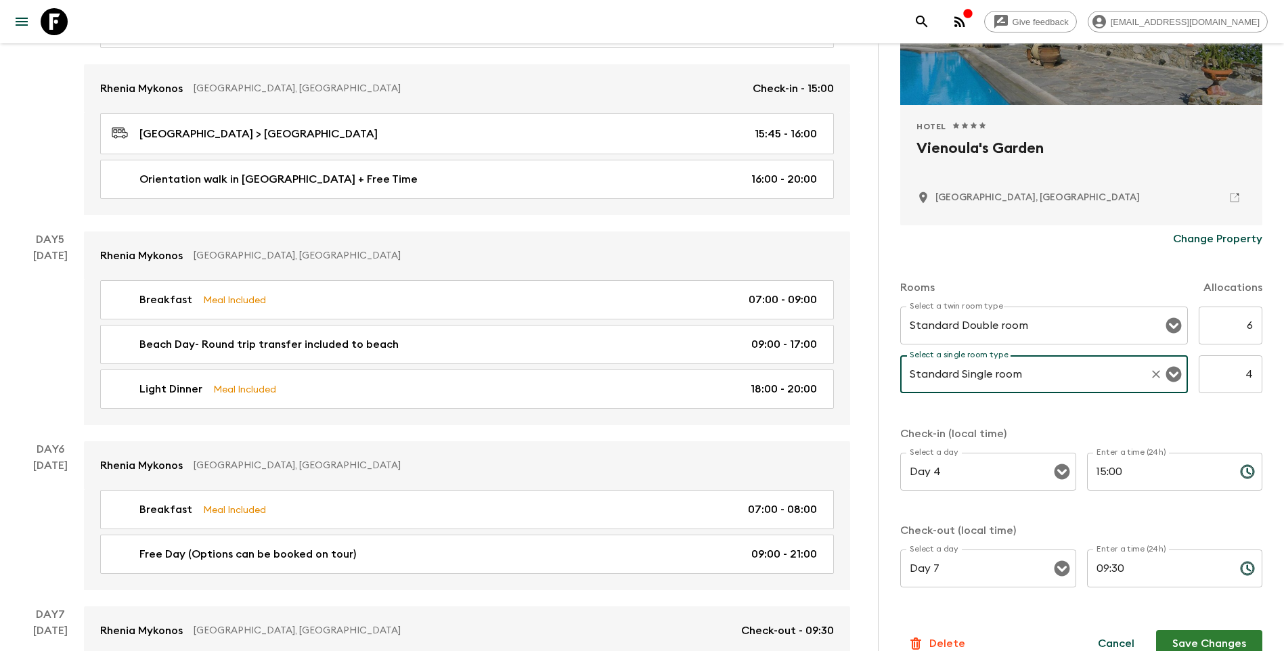
scroll to position [240, 0]
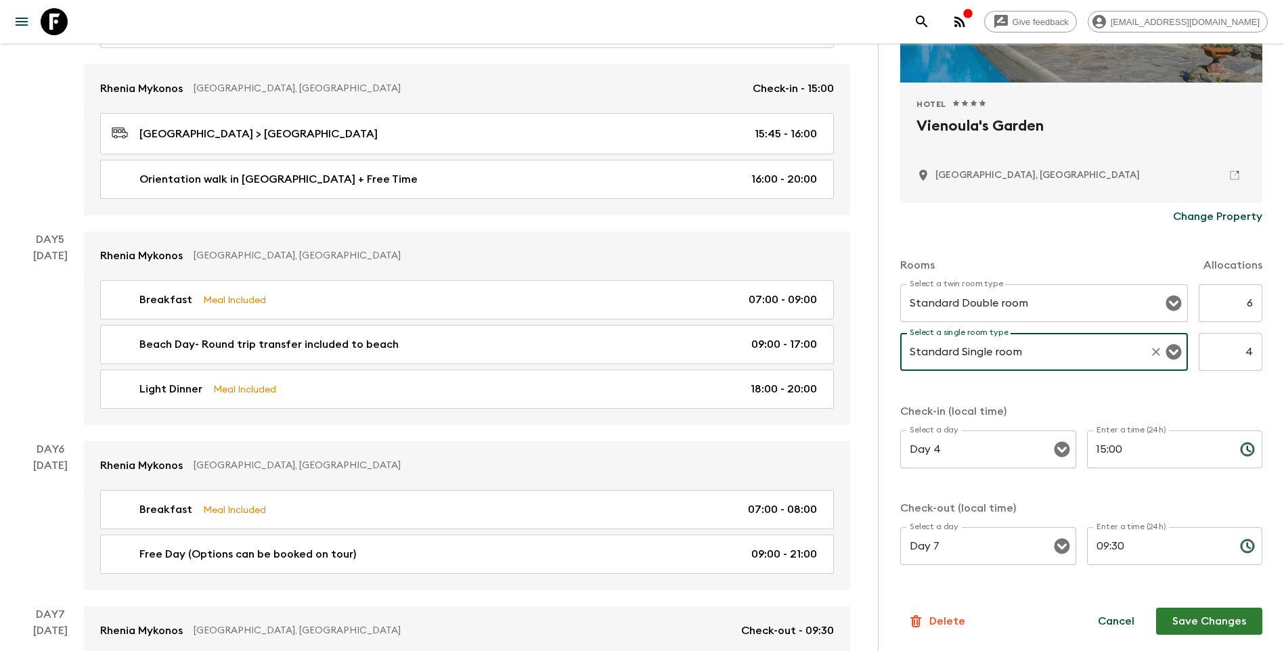
click at [1205, 626] on button "Save Changes" at bounding box center [1209, 621] width 106 height 27
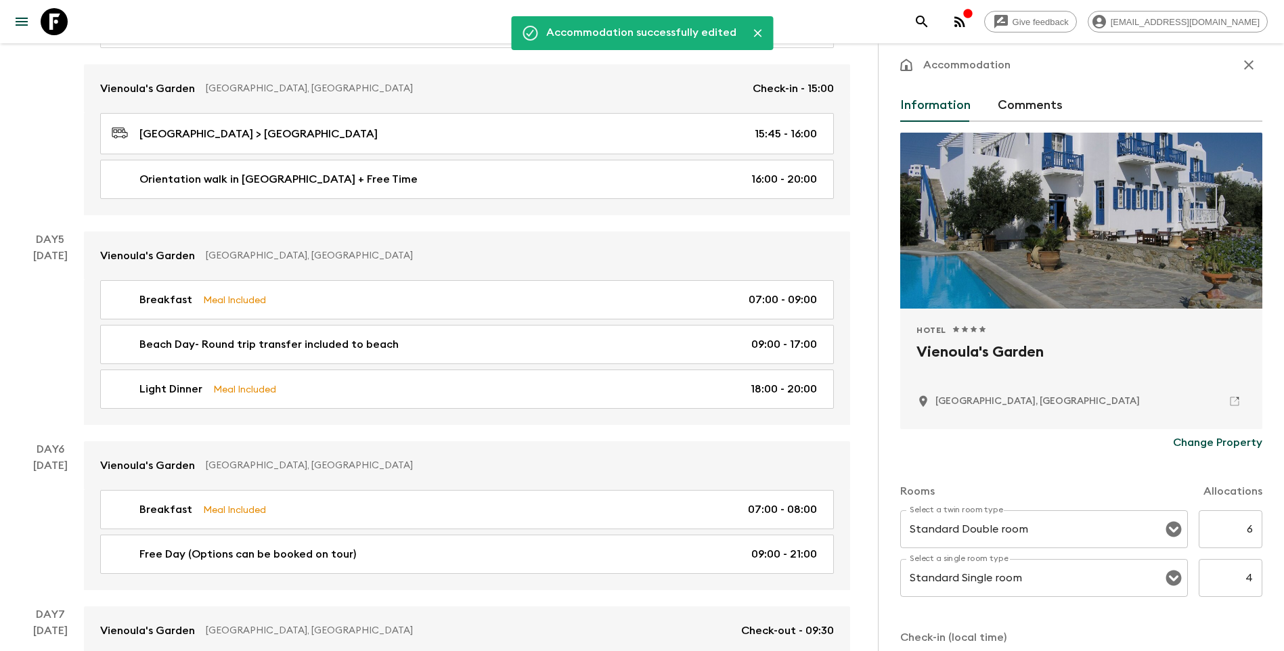
scroll to position [0, 0]
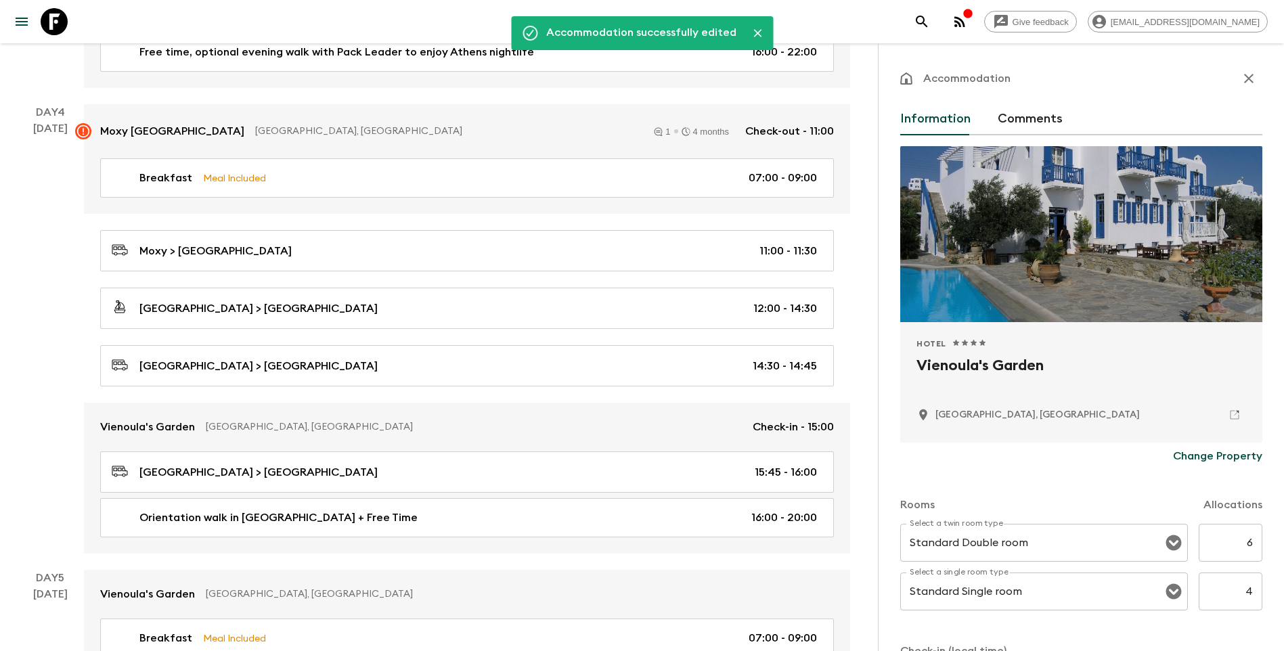
drag, startPoint x: 1247, startPoint y: 79, endPoint x: 1168, endPoint y: 92, distance: 79.6
click at [1247, 79] on button "button" at bounding box center [1249, 78] width 27 height 27
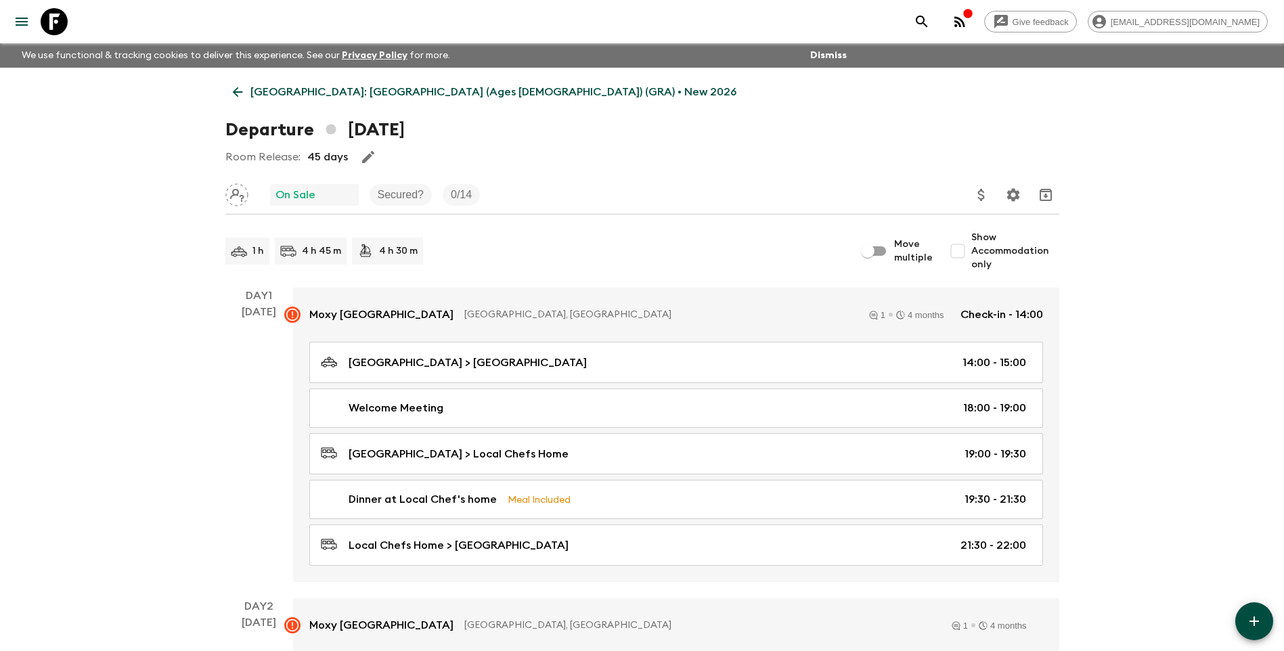
click at [225, 97] on link "[GEOGRAPHIC_DATA]: [GEOGRAPHIC_DATA] (Ages [DEMOGRAPHIC_DATA]) (GRA) • New 2026" at bounding box center [484, 92] width 519 height 27
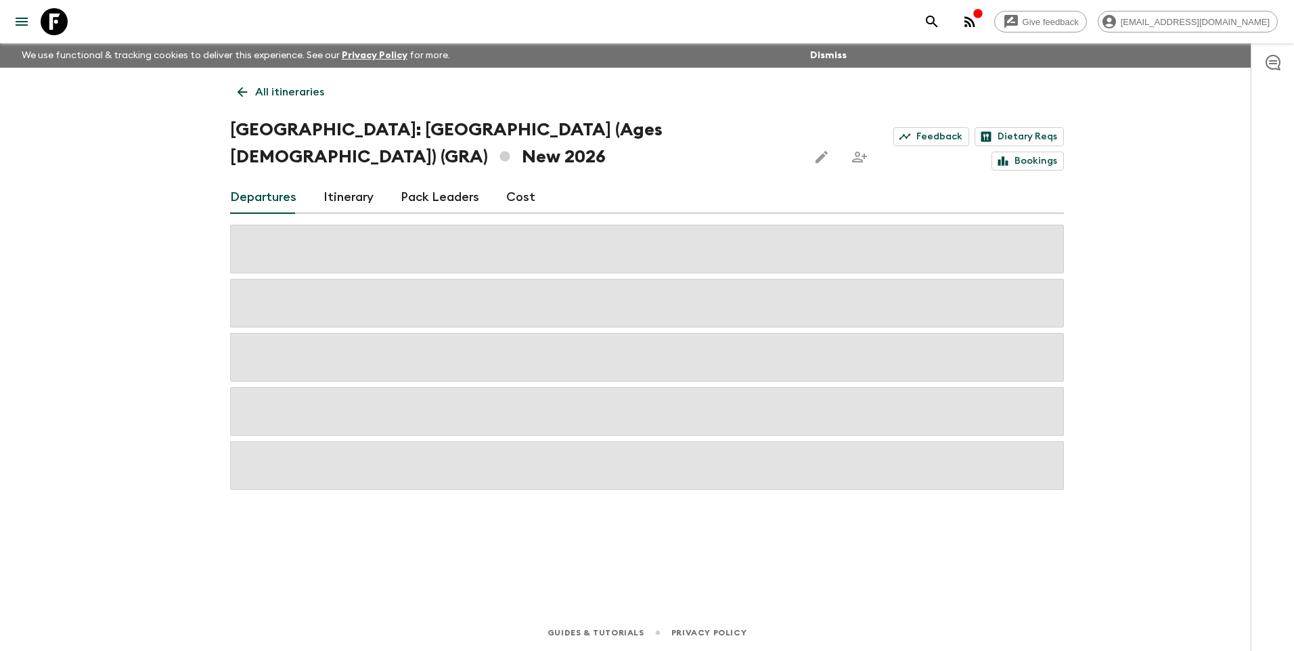
click at [225, 97] on div "All itineraries [GEOGRAPHIC_DATA]: [GEOGRAPHIC_DATA] & the Islands (Ages [DEMOG…" at bounding box center [647, 322] width 867 height 509
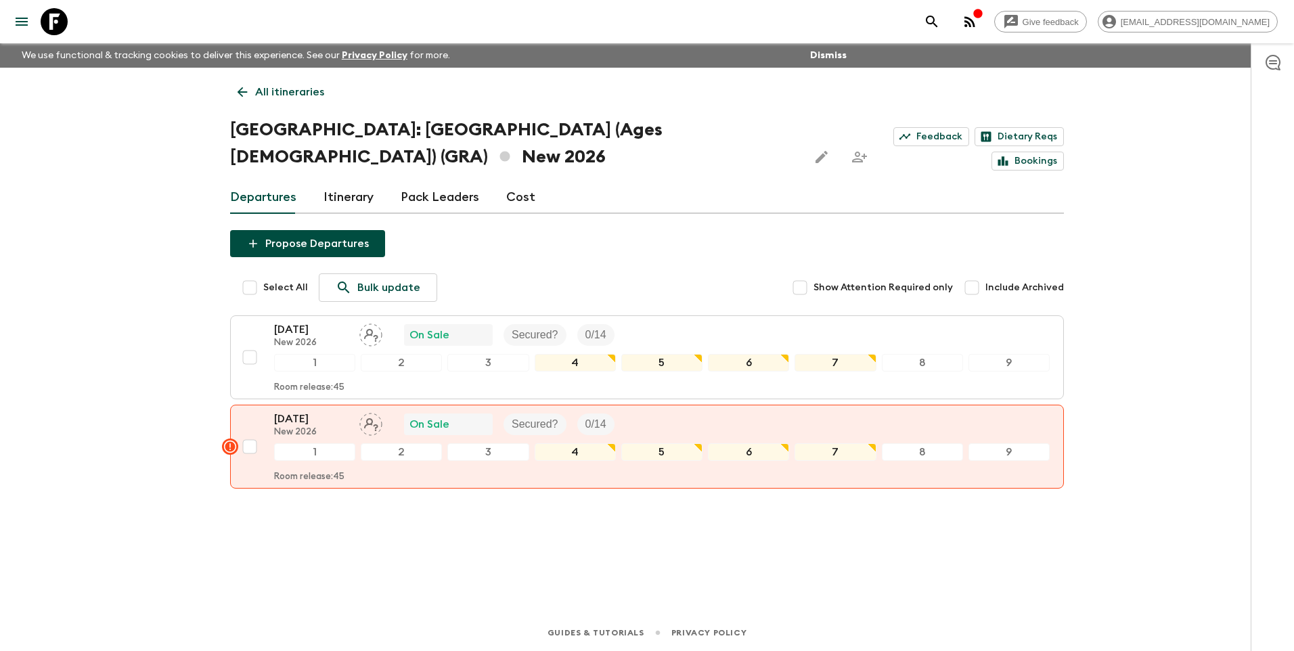
click at [248, 87] on icon at bounding box center [242, 92] width 15 height 15
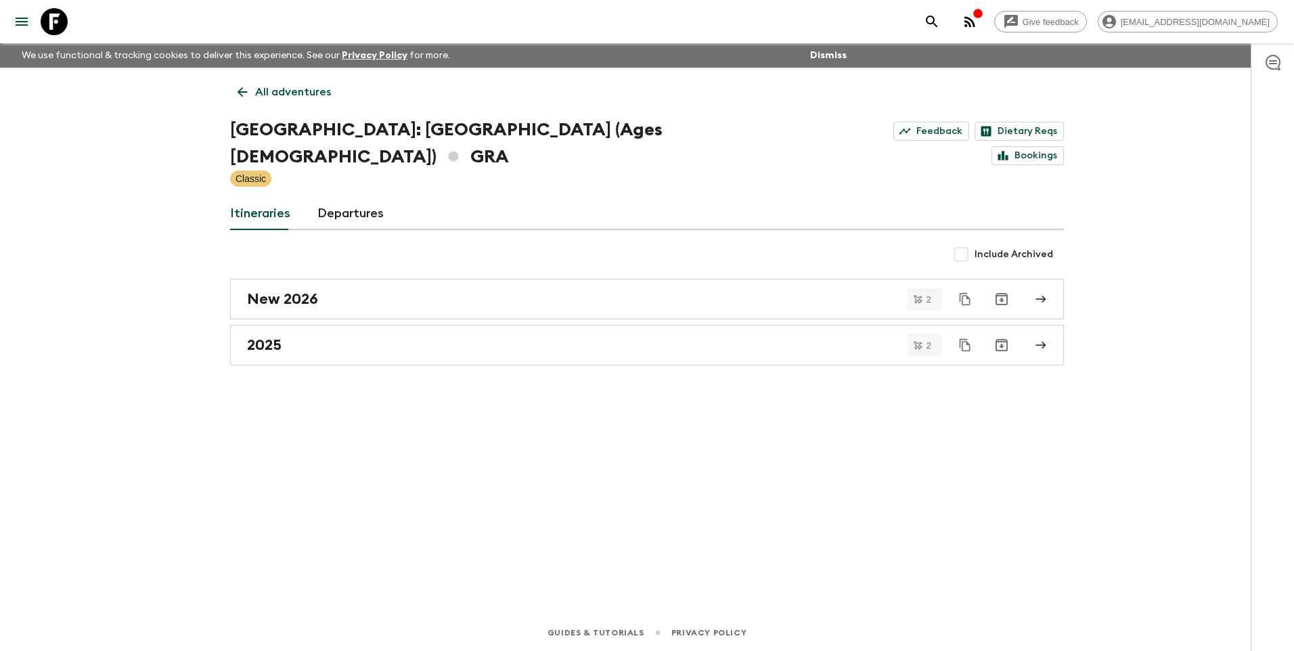
click at [248, 86] on icon at bounding box center [242, 92] width 15 height 15
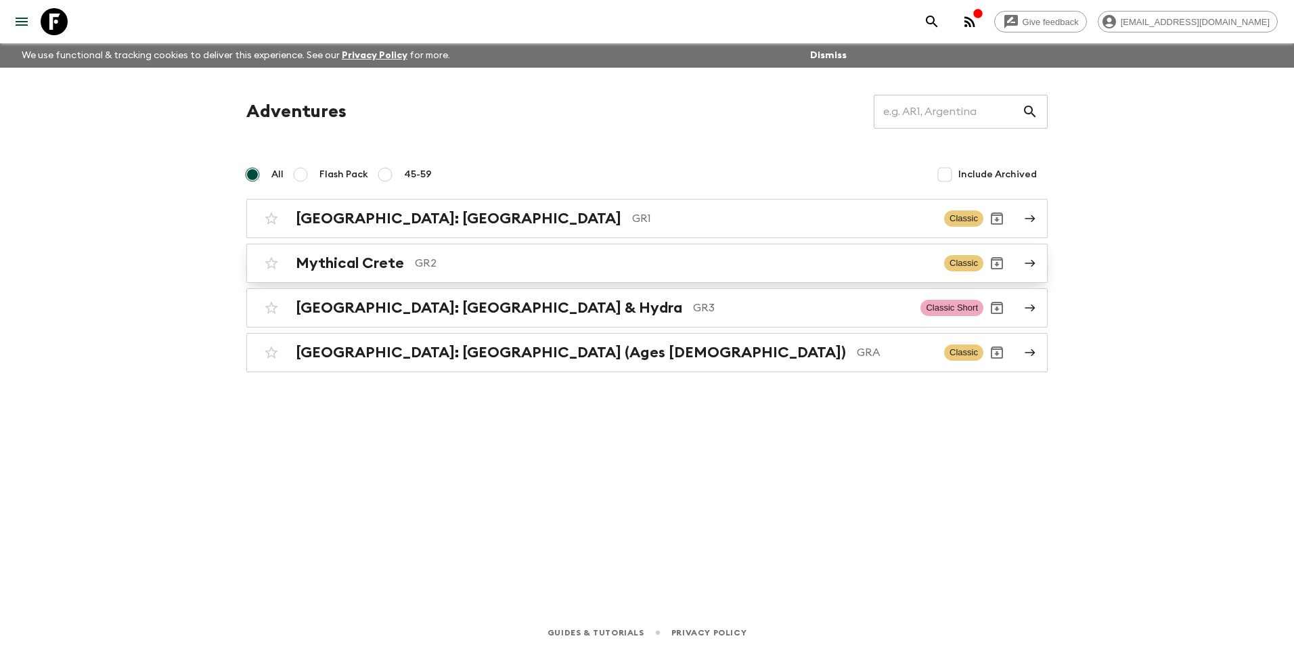
click at [374, 267] on h2 "Mythical Crete" at bounding box center [350, 264] width 108 height 18
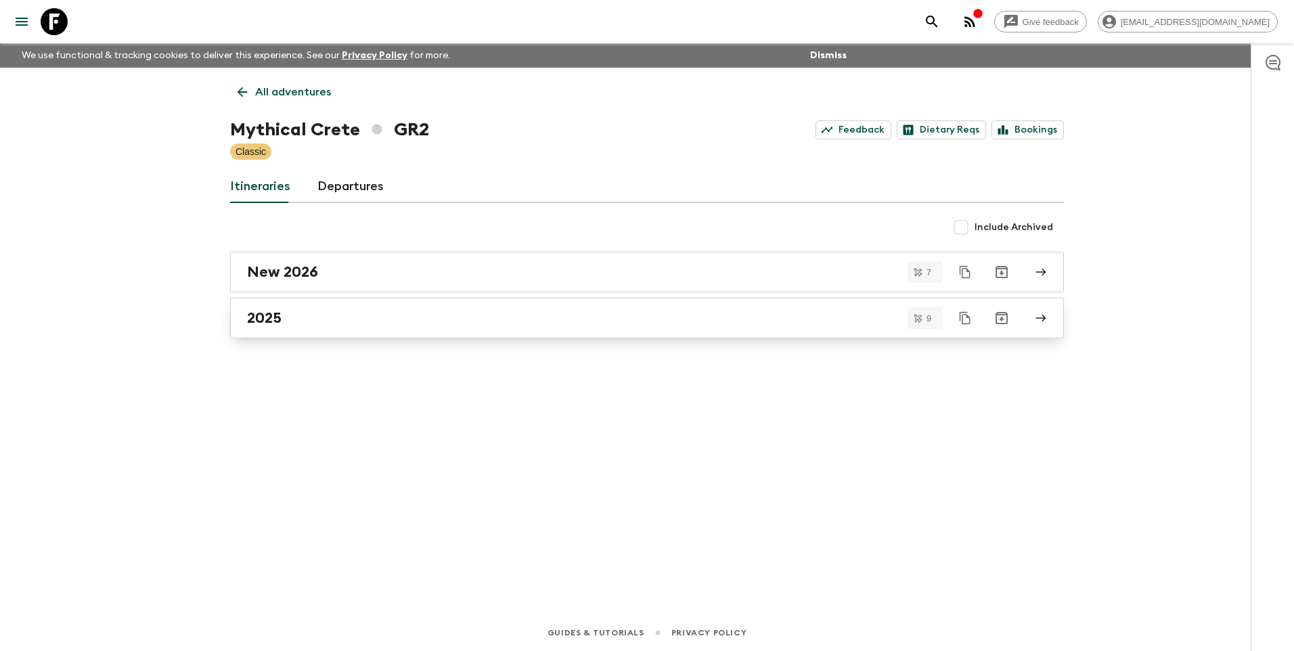
click at [303, 312] on div "2025" at bounding box center [634, 318] width 774 height 18
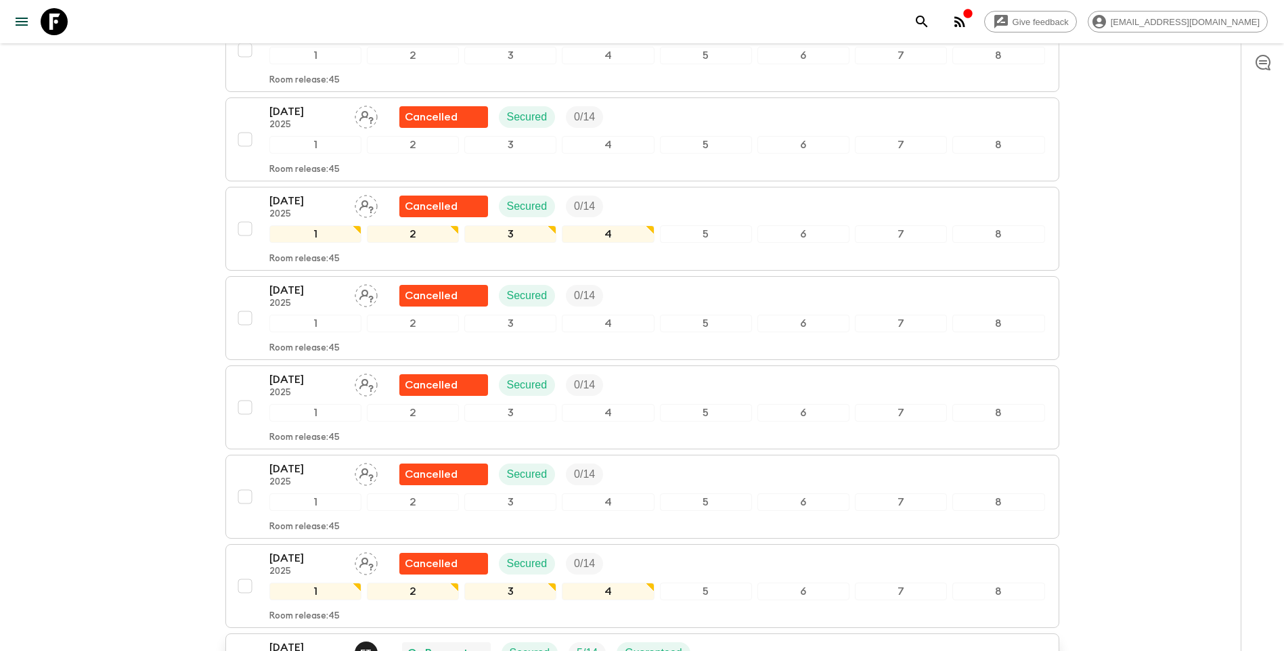
scroll to position [559, 0]
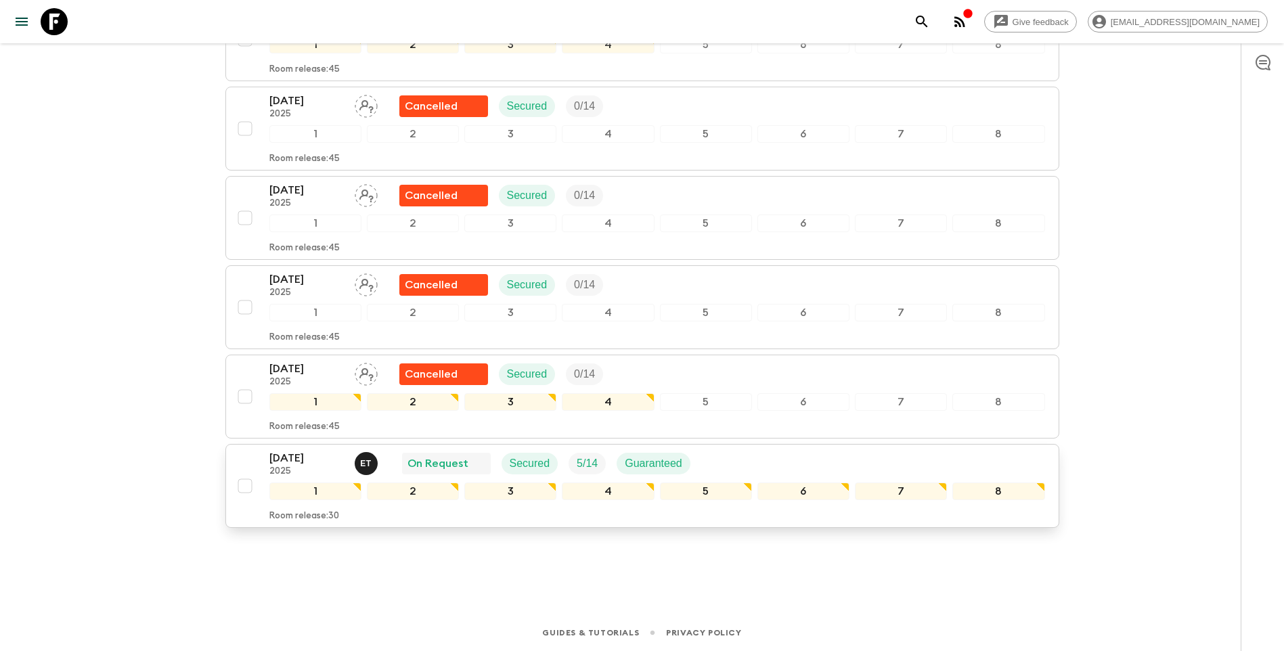
click at [294, 464] on p "[DATE]" at bounding box center [306, 458] width 74 height 16
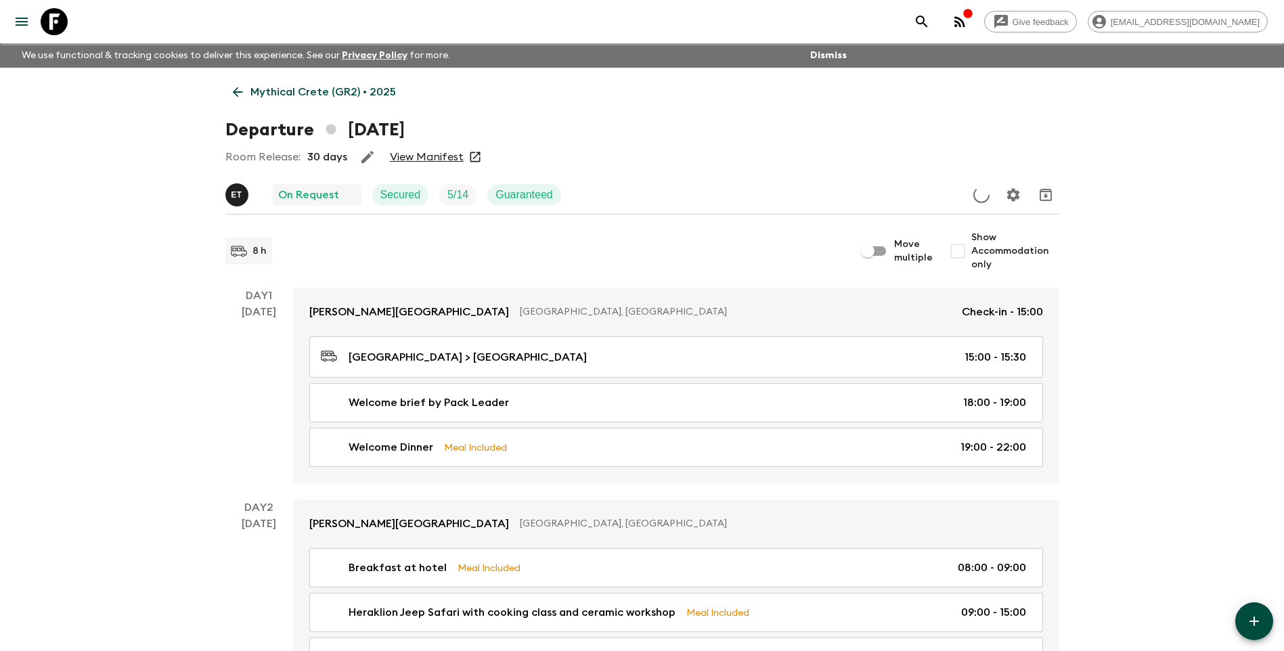
click at [414, 150] on div "Room Release: 30 days View Manifest" at bounding box center [642, 157] width 834 height 27
click at [415, 158] on link "View Manifest" at bounding box center [427, 157] width 74 height 14
